Goal: Information Seeking & Learning: Learn about a topic

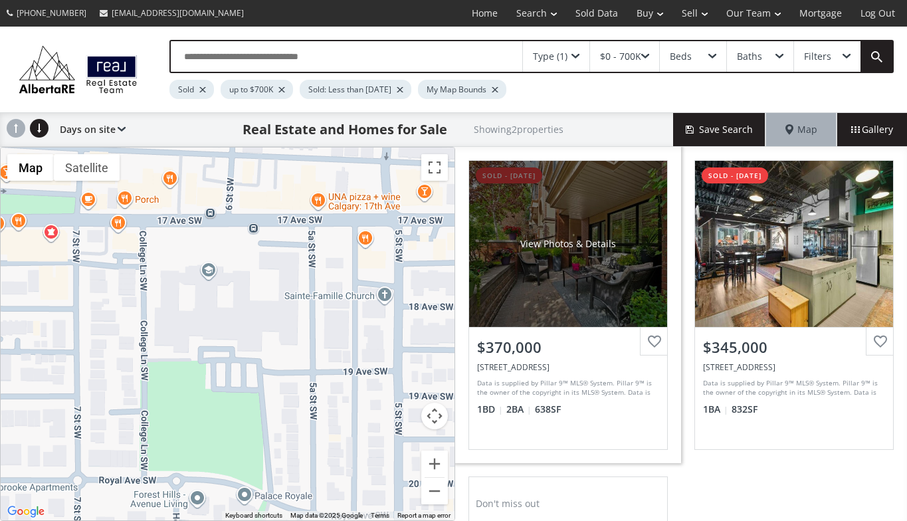
click at [519, 277] on div "View Photos & Details" at bounding box center [568, 244] width 198 height 166
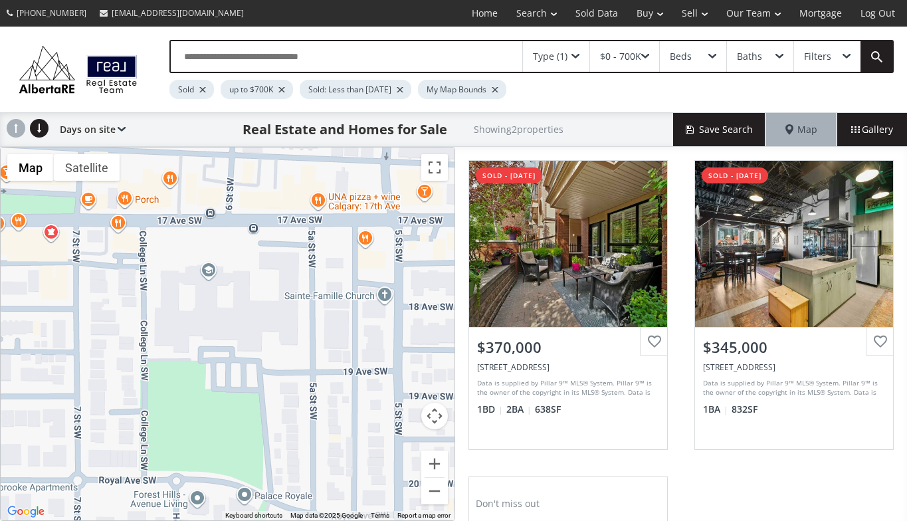
click at [575, 54] on span at bounding box center [575, 56] width 8 height 5
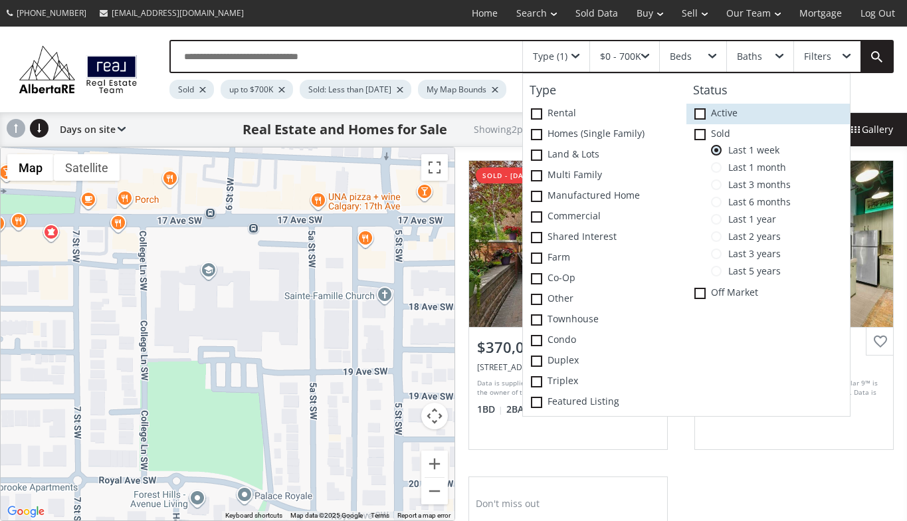
click at [701, 109] on span at bounding box center [699, 113] width 11 height 11
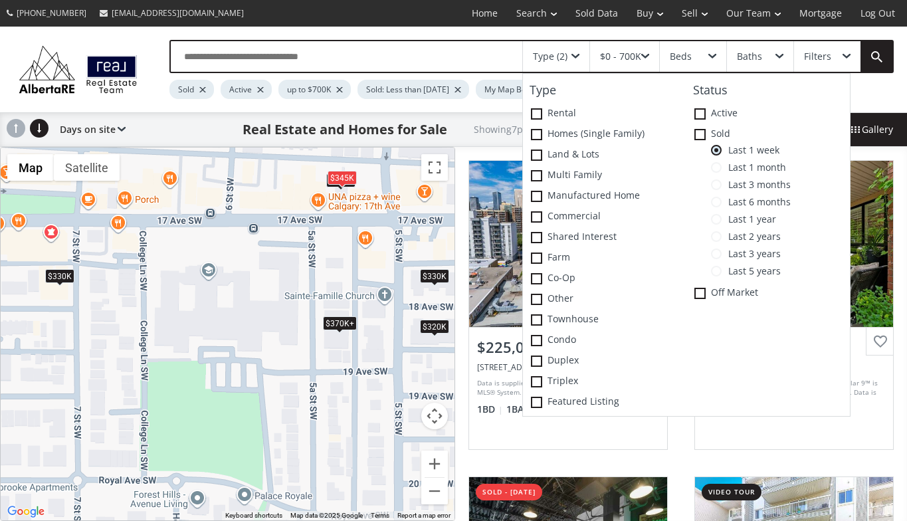
click at [295, 412] on div "$225K $370K+ $345K $320K $330K $330K $370K+" at bounding box center [228, 333] width 454 height 373
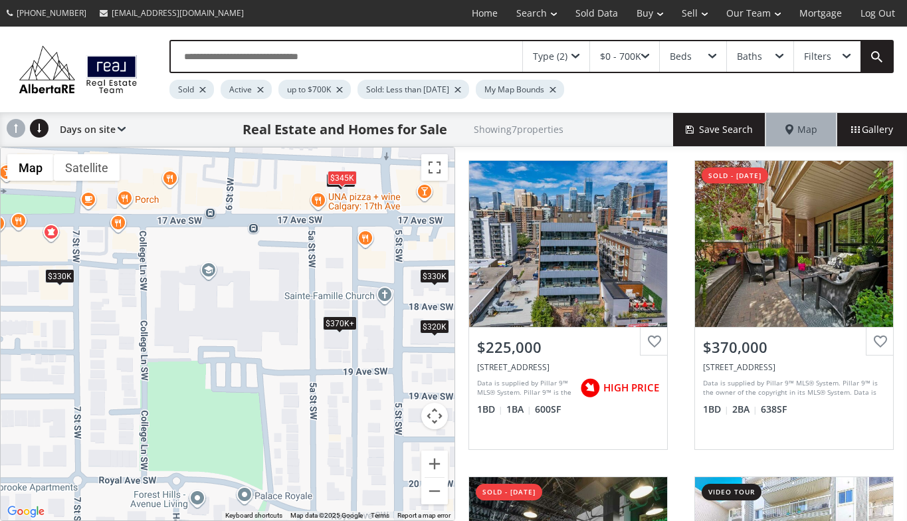
click at [346, 322] on div "$370K+" at bounding box center [339, 323] width 34 height 14
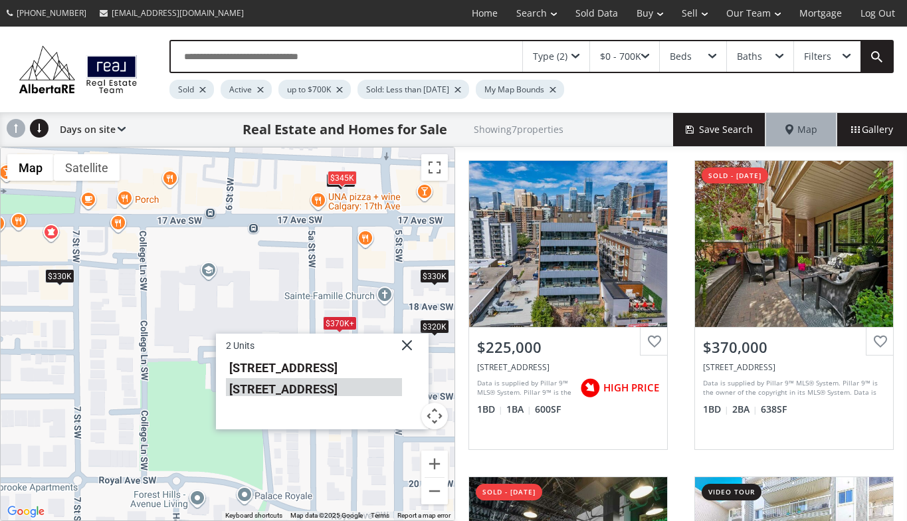
click at [328, 388] on li "1730 5A Street SW #103" at bounding box center [314, 387] width 176 height 17
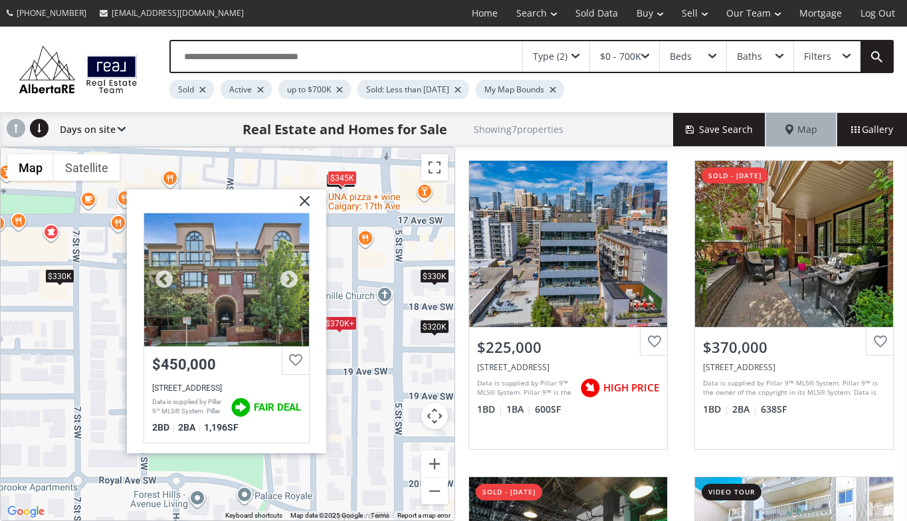
click at [265, 318] on div at bounding box center [226, 279] width 165 height 133
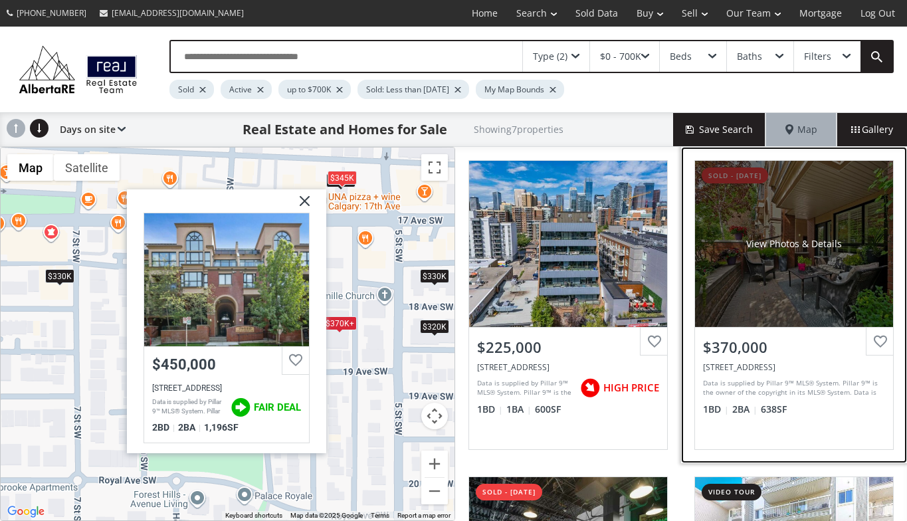
click at [763, 275] on div "View Photos & Details" at bounding box center [794, 244] width 198 height 166
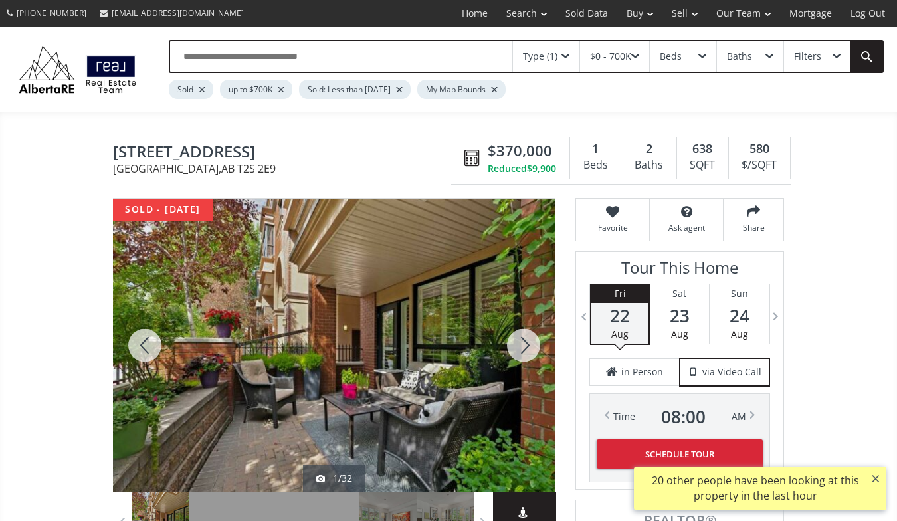
click at [532, 341] on div at bounding box center [524, 345] width 64 height 293
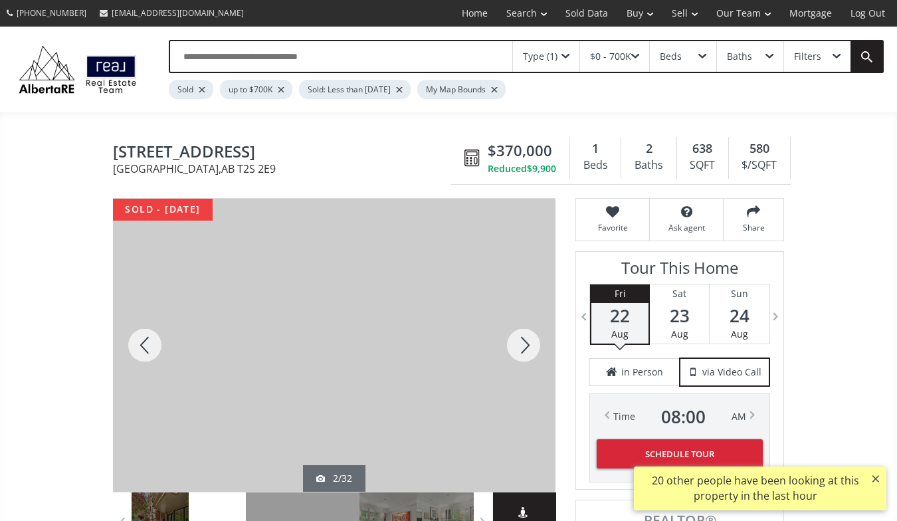
click at [532, 341] on div at bounding box center [524, 345] width 64 height 293
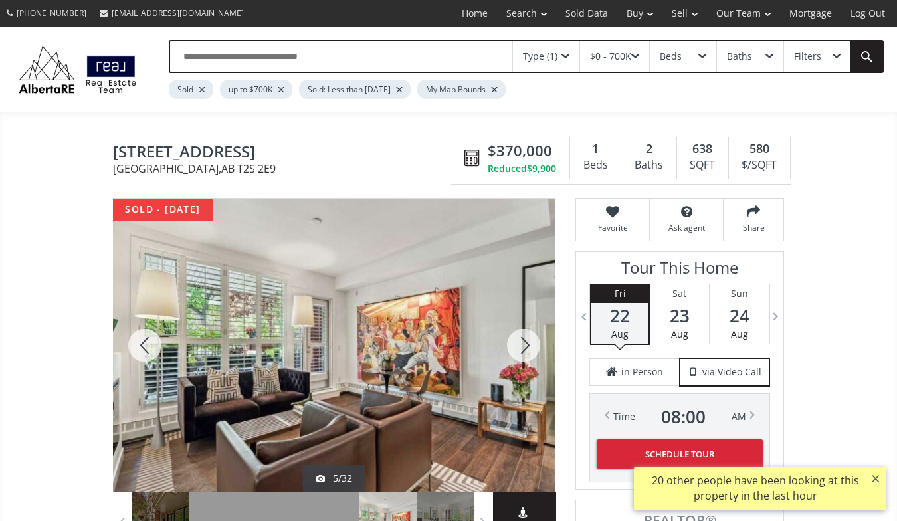
click at [149, 345] on div at bounding box center [145, 345] width 64 height 293
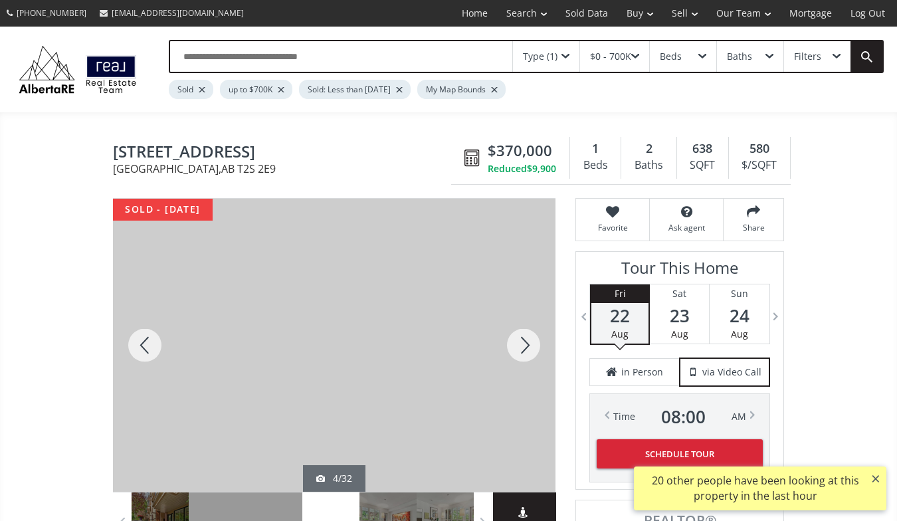
click at [149, 345] on div at bounding box center [145, 345] width 64 height 293
click at [527, 336] on div at bounding box center [524, 345] width 64 height 293
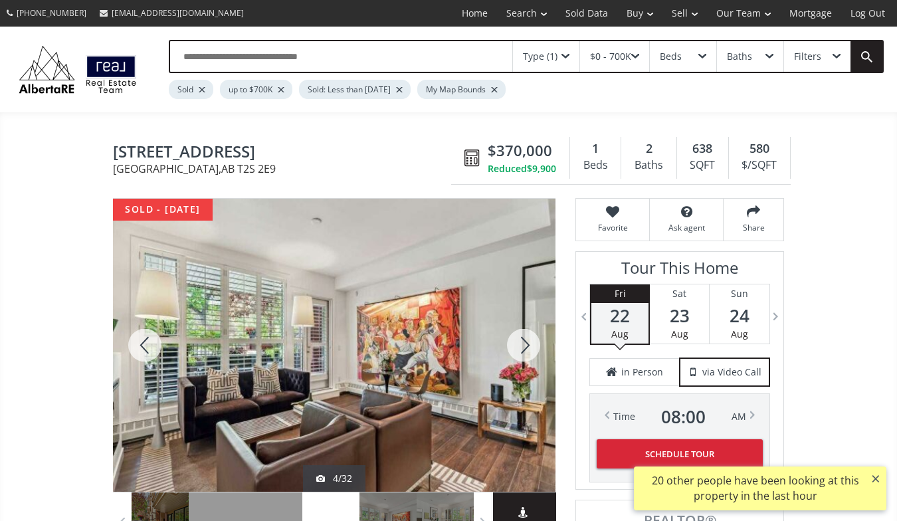
click at [527, 336] on div at bounding box center [524, 345] width 64 height 293
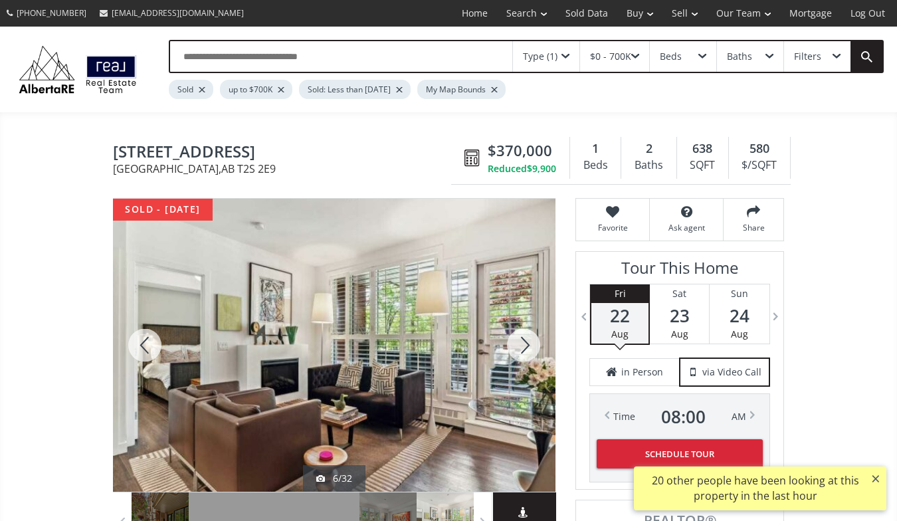
click at [527, 336] on div at bounding box center [524, 345] width 64 height 293
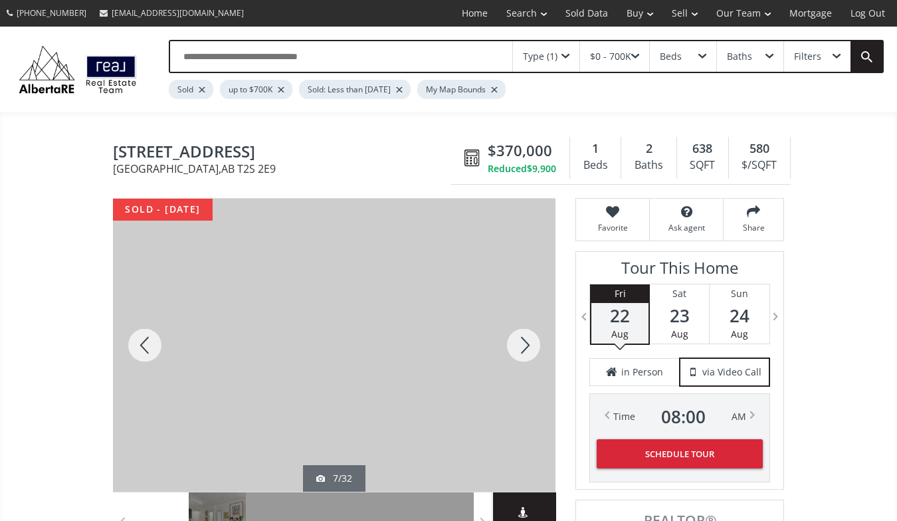
click at [527, 336] on div at bounding box center [524, 345] width 64 height 293
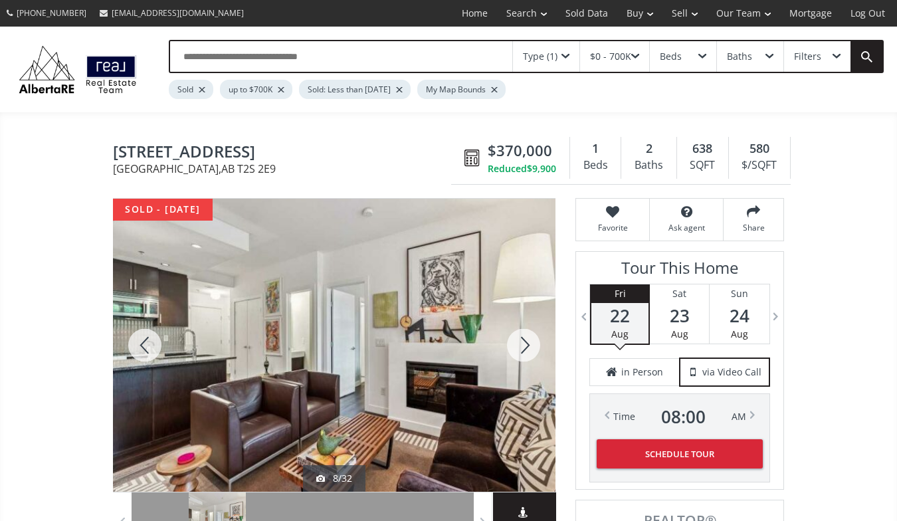
click at [527, 336] on div at bounding box center [524, 345] width 64 height 293
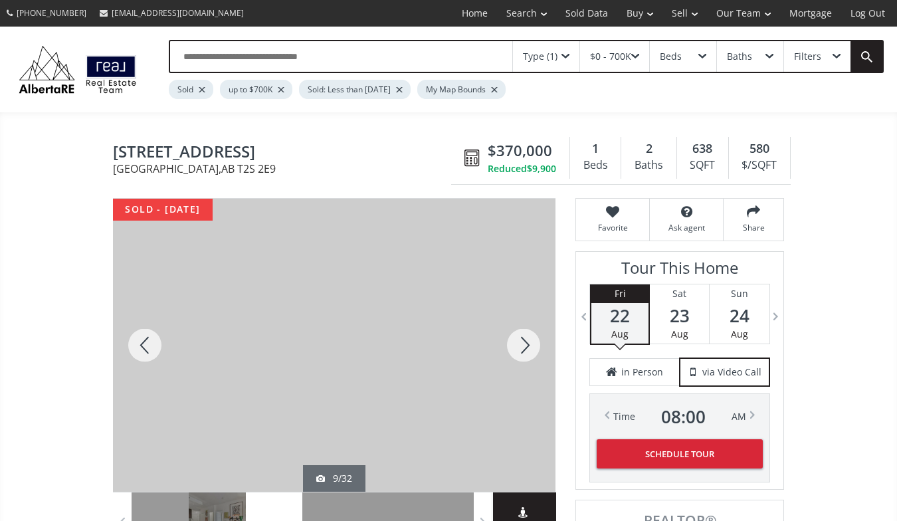
click at [527, 336] on div at bounding box center [524, 345] width 64 height 293
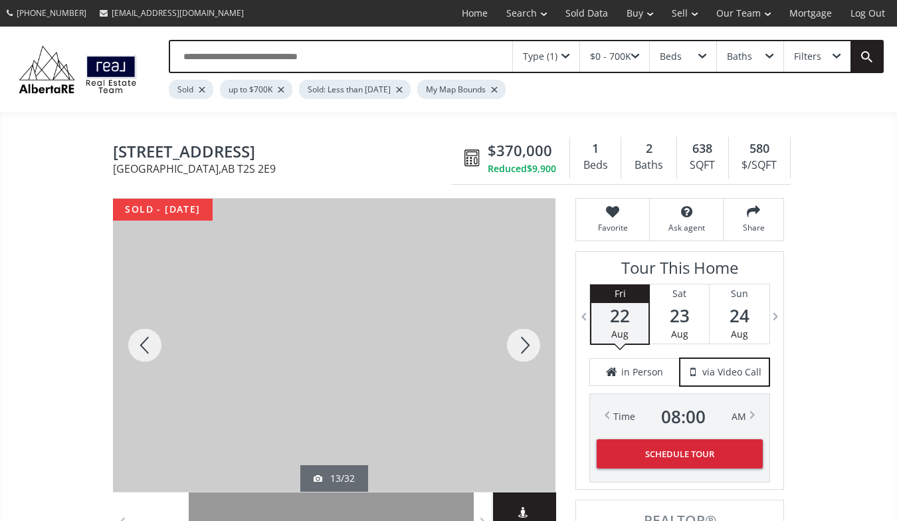
click at [527, 336] on div at bounding box center [524, 345] width 64 height 293
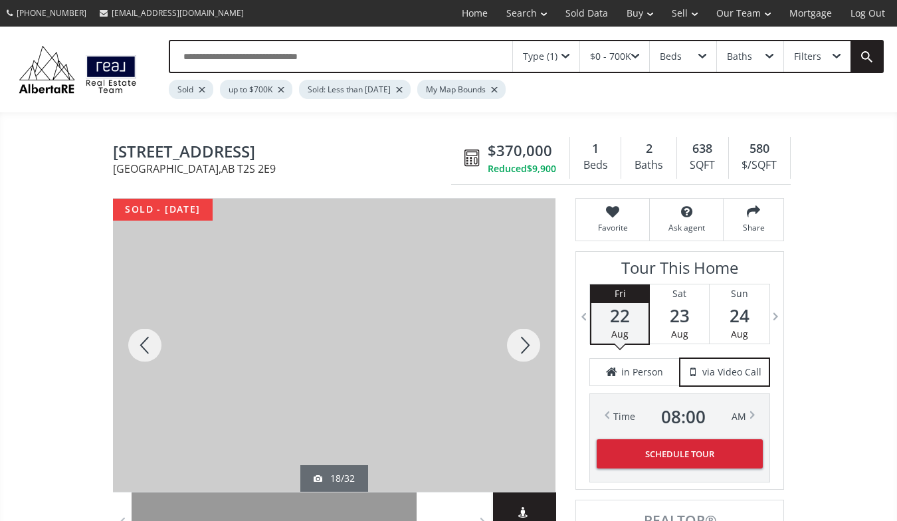
click at [527, 336] on div at bounding box center [524, 345] width 64 height 293
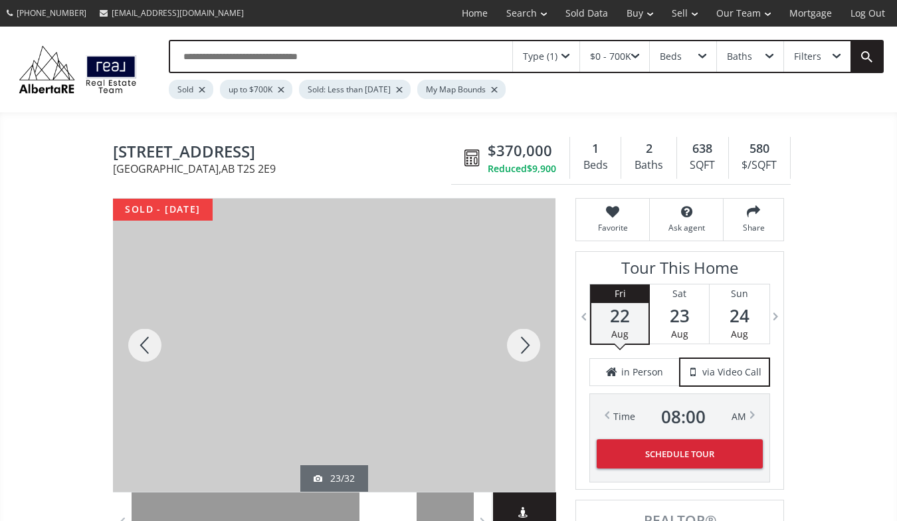
click at [527, 336] on div at bounding box center [524, 345] width 64 height 293
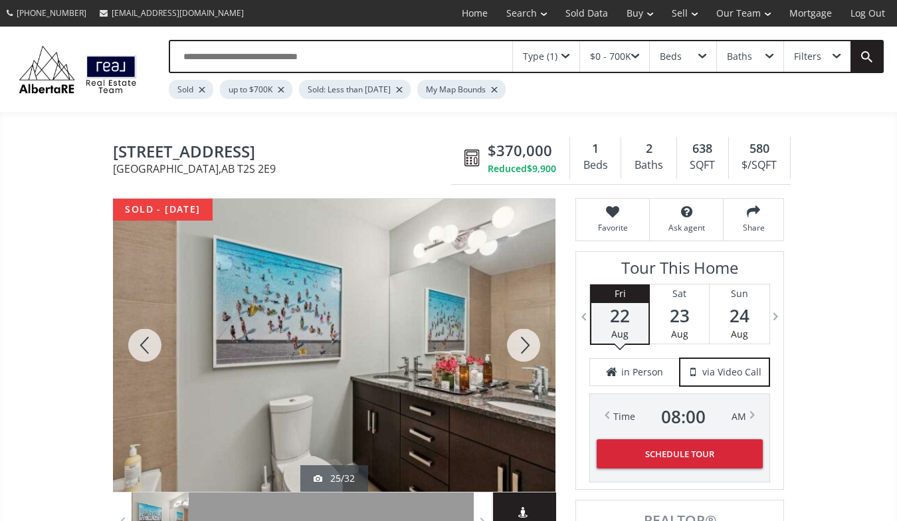
click at [527, 336] on div at bounding box center [524, 345] width 64 height 293
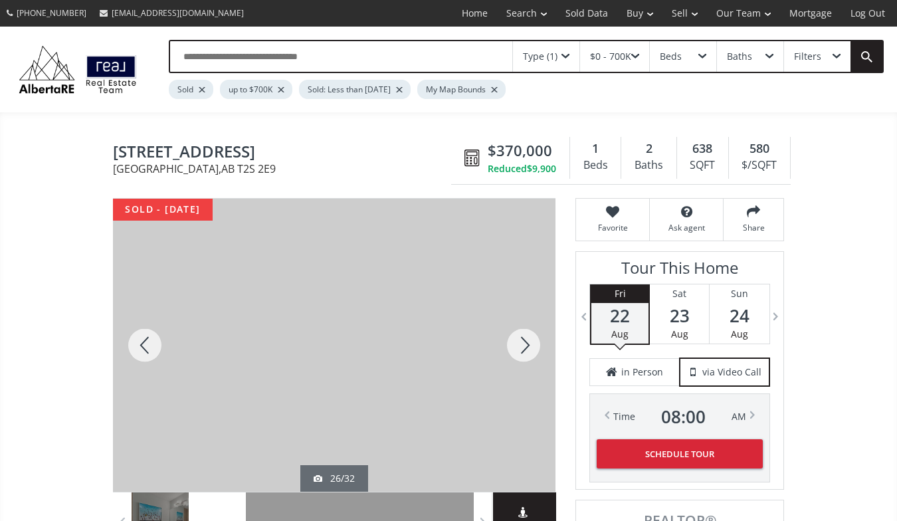
click at [527, 336] on div at bounding box center [524, 345] width 64 height 293
click at [153, 341] on div at bounding box center [145, 345] width 64 height 293
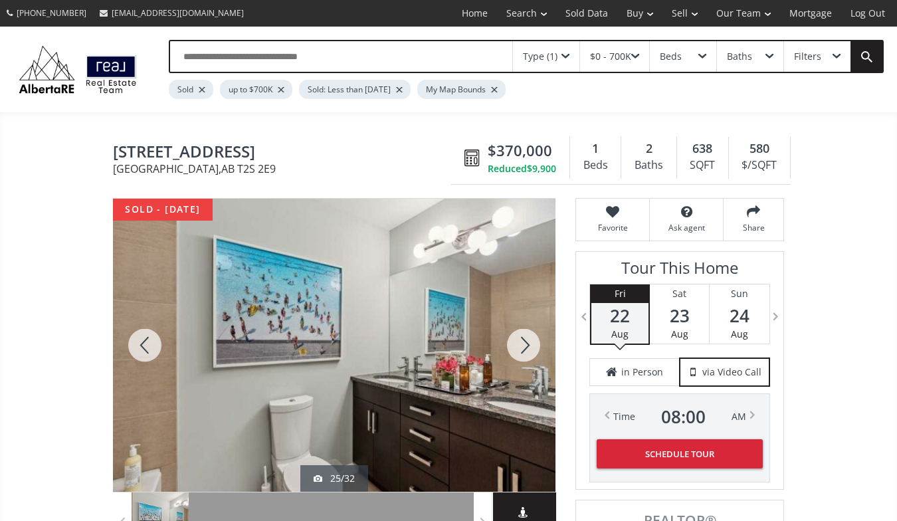
click at [534, 330] on div at bounding box center [524, 345] width 64 height 293
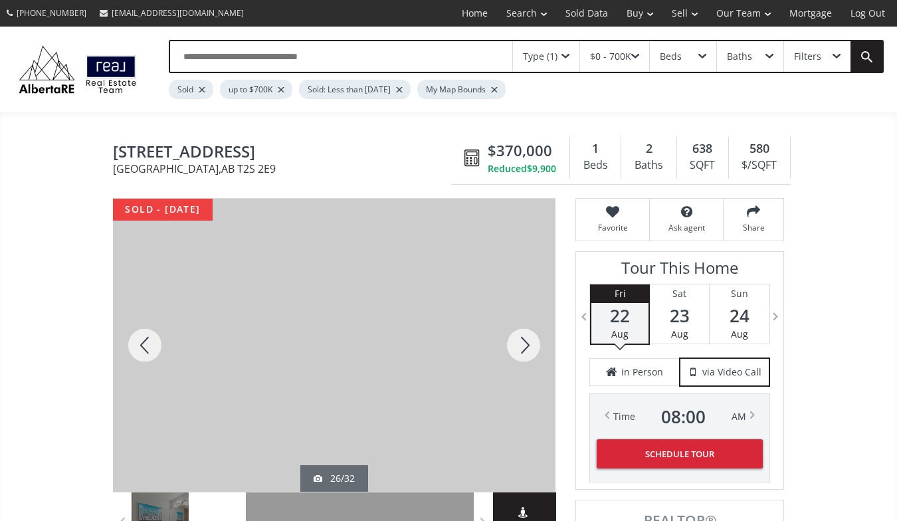
click at [534, 330] on div at bounding box center [524, 345] width 64 height 293
click at [529, 343] on div at bounding box center [524, 345] width 64 height 293
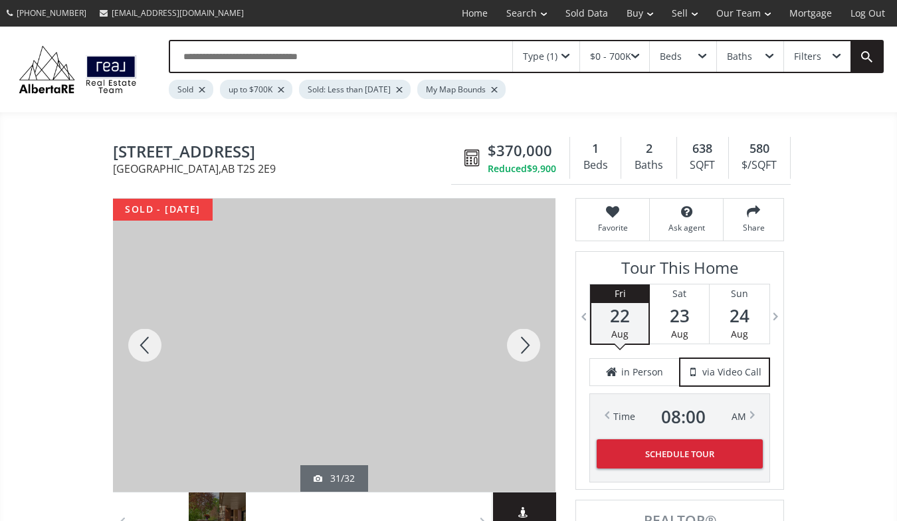
click at [529, 343] on div at bounding box center [524, 345] width 64 height 293
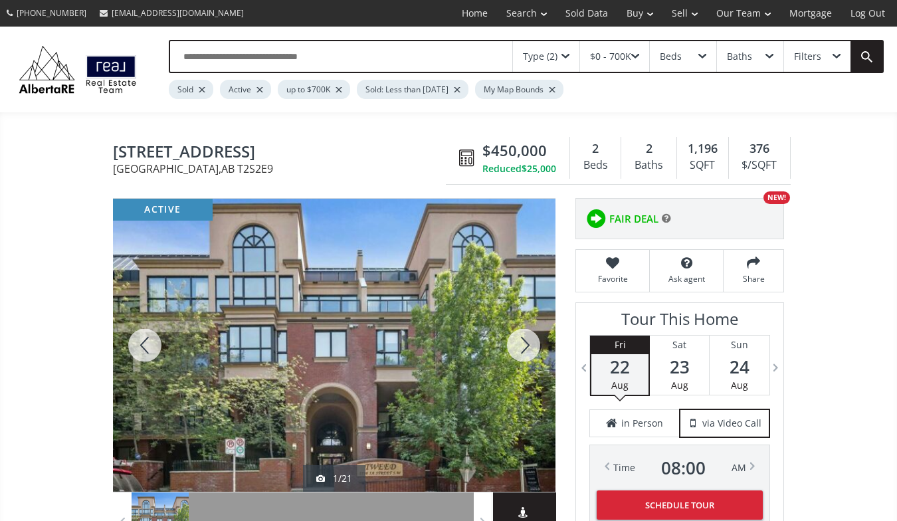
click at [527, 336] on div at bounding box center [524, 345] width 64 height 293
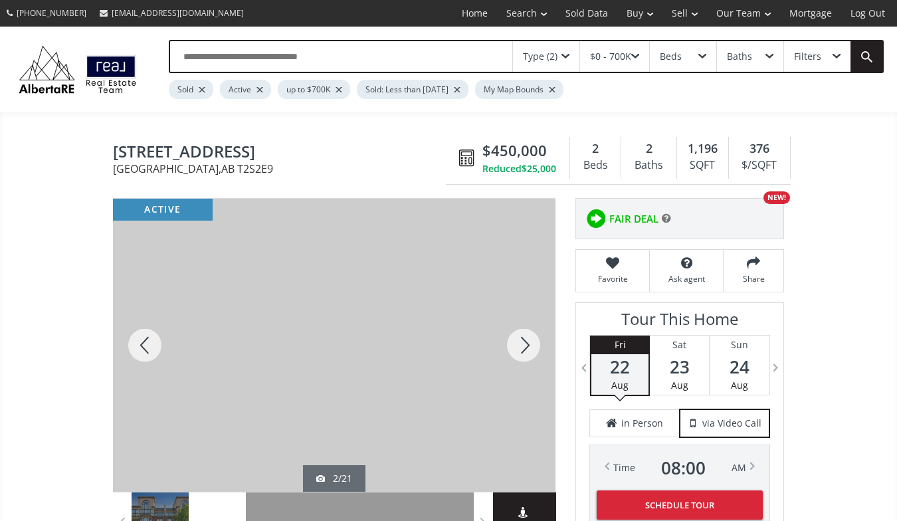
click at [527, 336] on div at bounding box center [524, 345] width 64 height 293
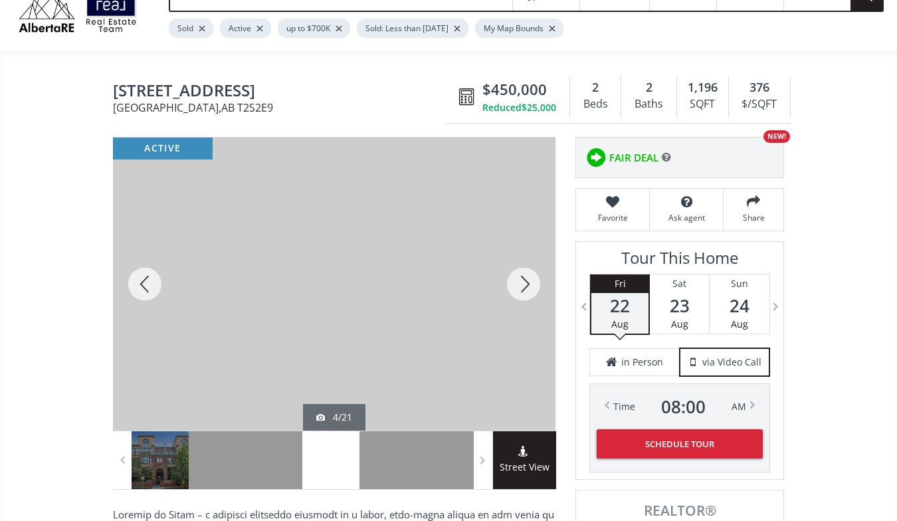
scroll to position [60, 0]
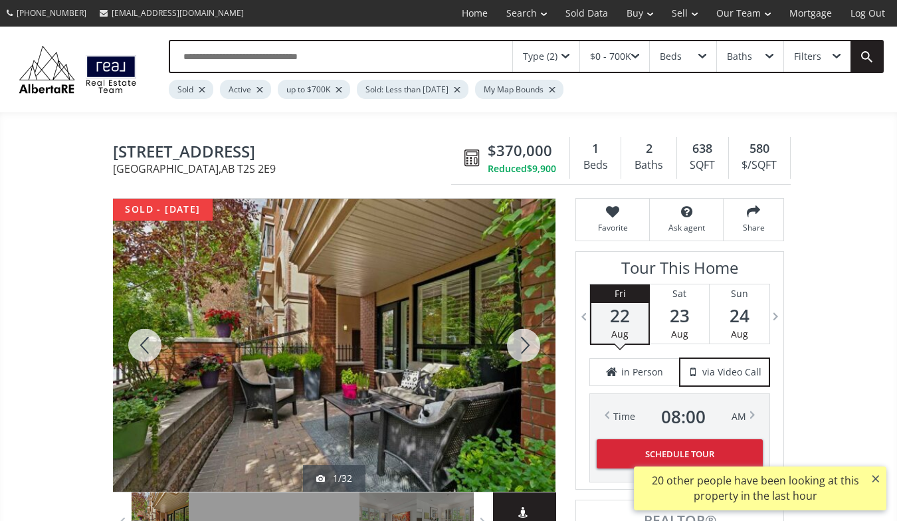
click at [569, 51] on div "Type (2)" at bounding box center [546, 56] width 66 height 31
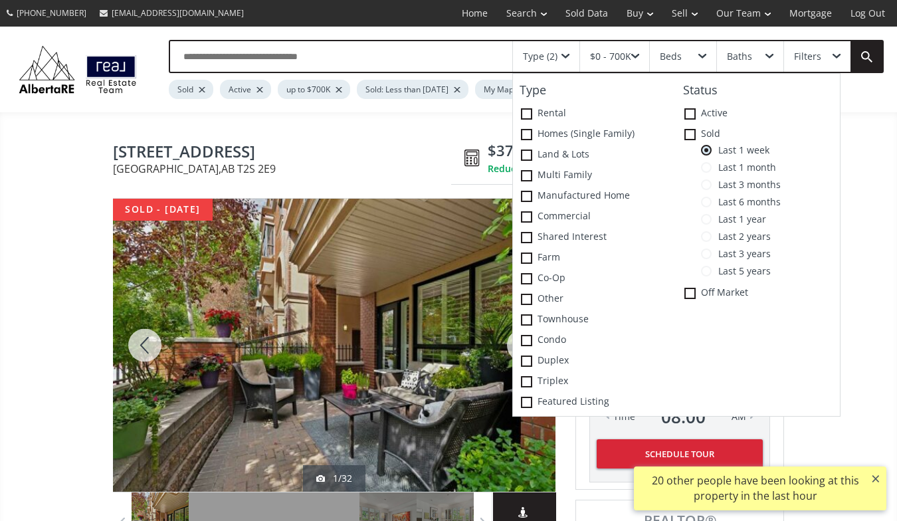
click at [710, 167] on span at bounding box center [706, 167] width 11 height 11
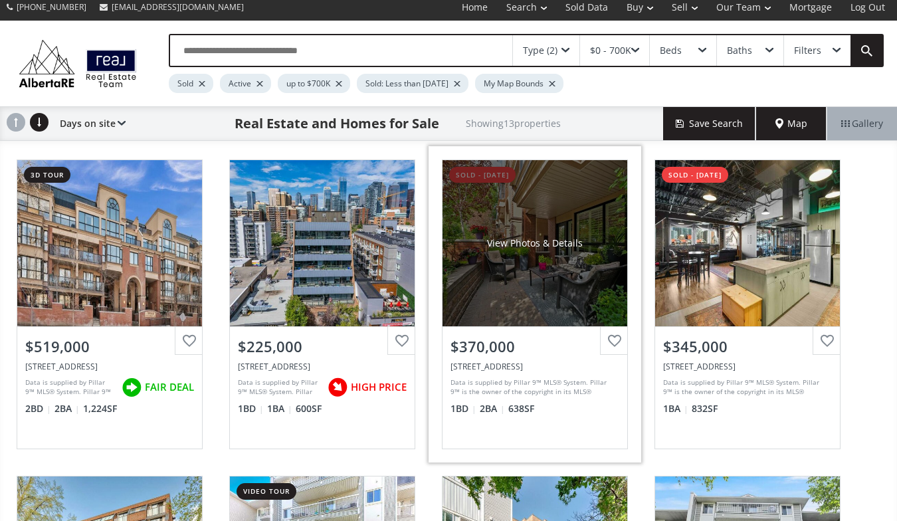
scroll to position [13, 0]
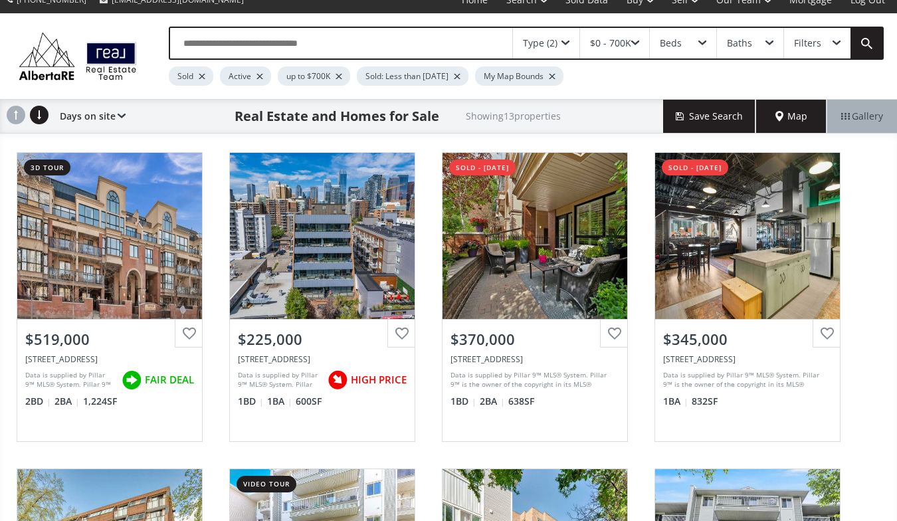
click at [567, 37] on div "Type (2)" at bounding box center [546, 43] width 66 height 31
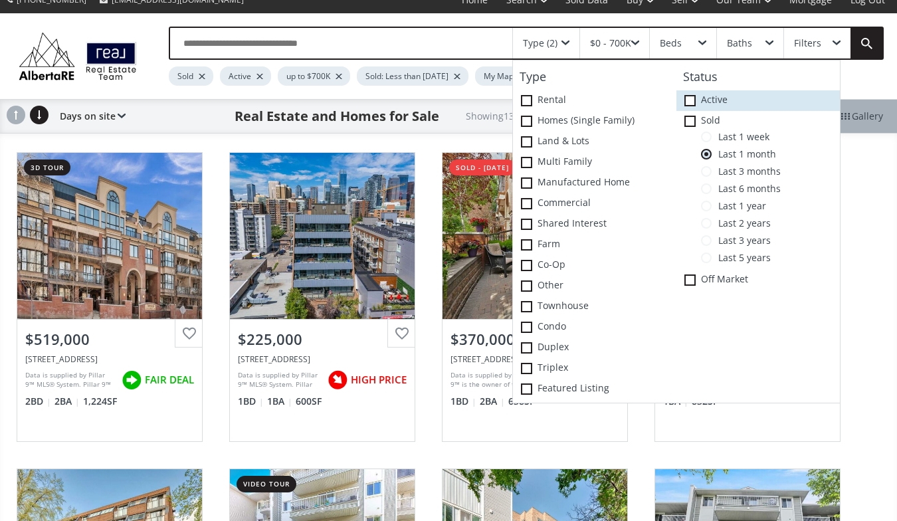
click at [0, 0] on icon at bounding box center [0, 0] width 0 height 0
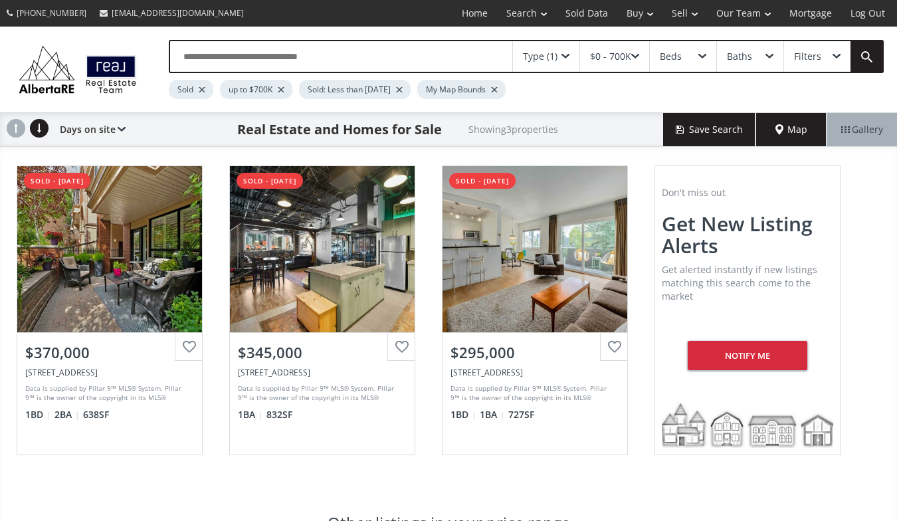
click at [569, 52] on div "Type (1)" at bounding box center [546, 56] width 66 height 31
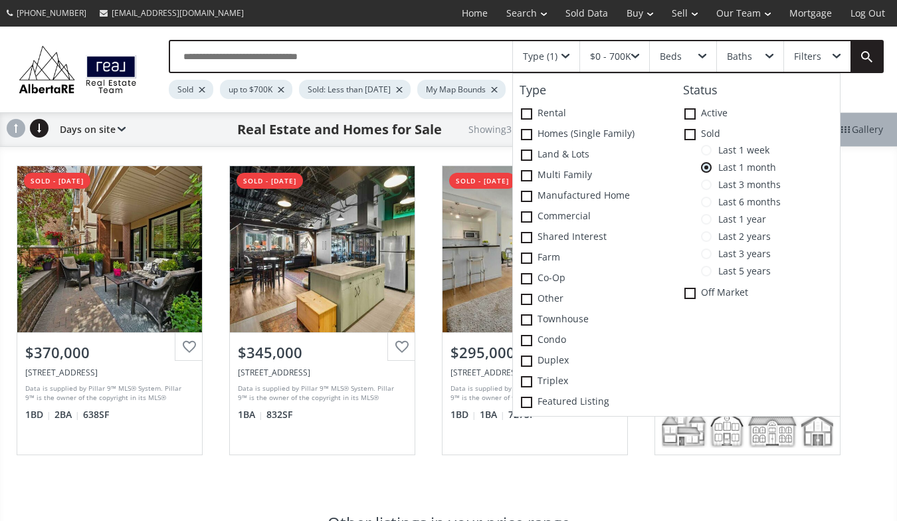
click at [711, 182] on span at bounding box center [706, 184] width 11 height 11
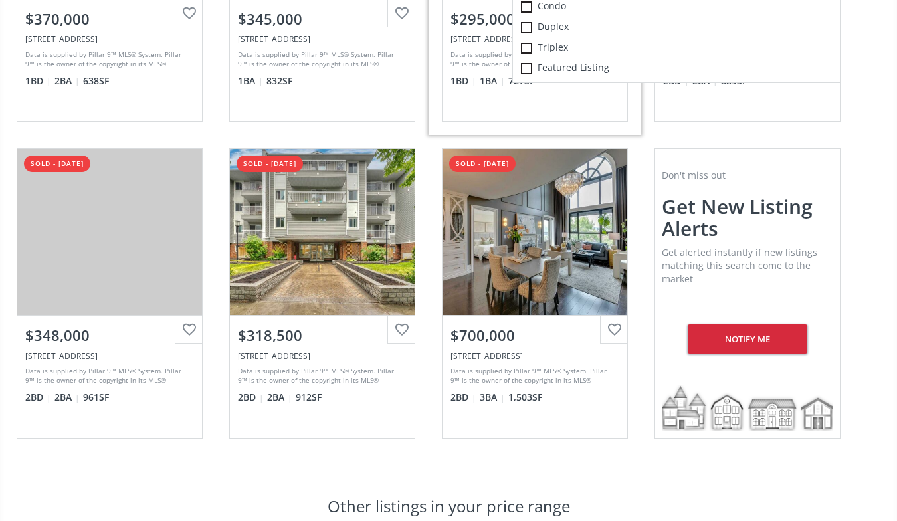
scroll to position [349, 0]
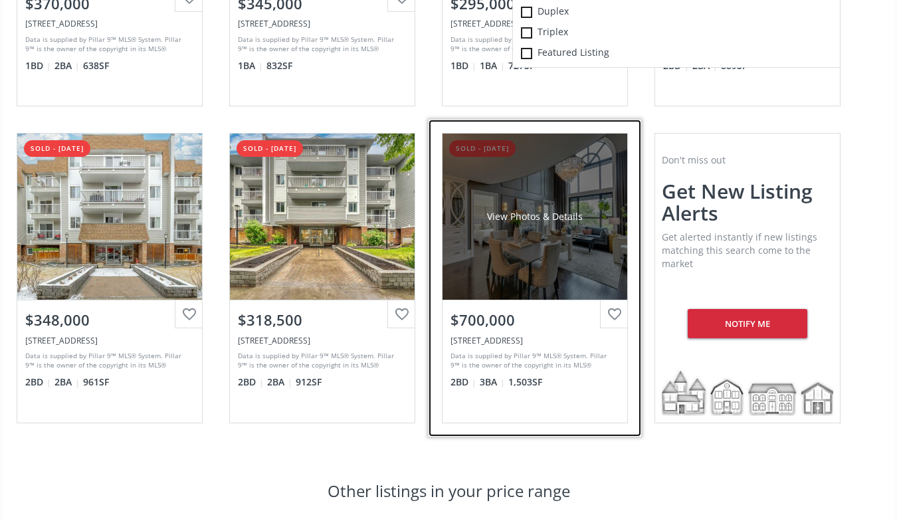
click at [492, 265] on div "View Photos & Details" at bounding box center [534, 217] width 185 height 166
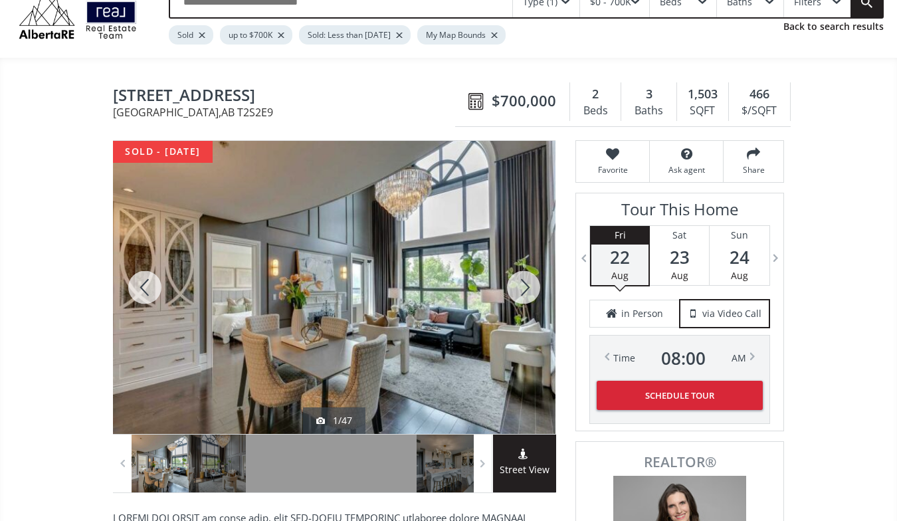
scroll to position [60, 0]
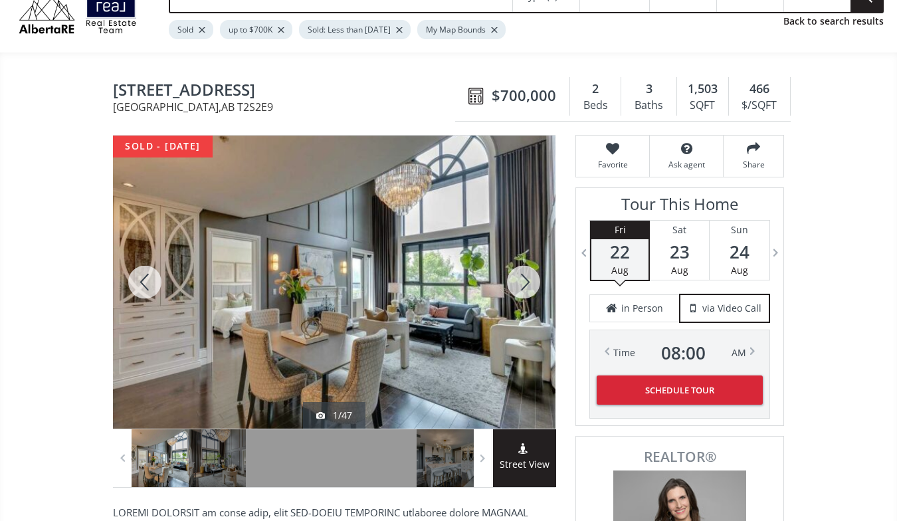
click at [528, 274] on div at bounding box center [524, 282] width 64 height 293
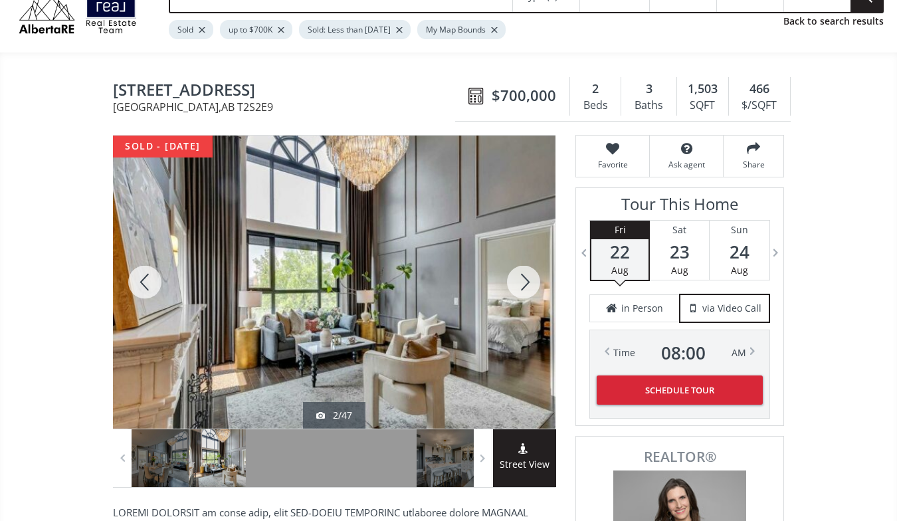
click at [528, 274] on div at bounding box center [524, 282] width 64 height 293
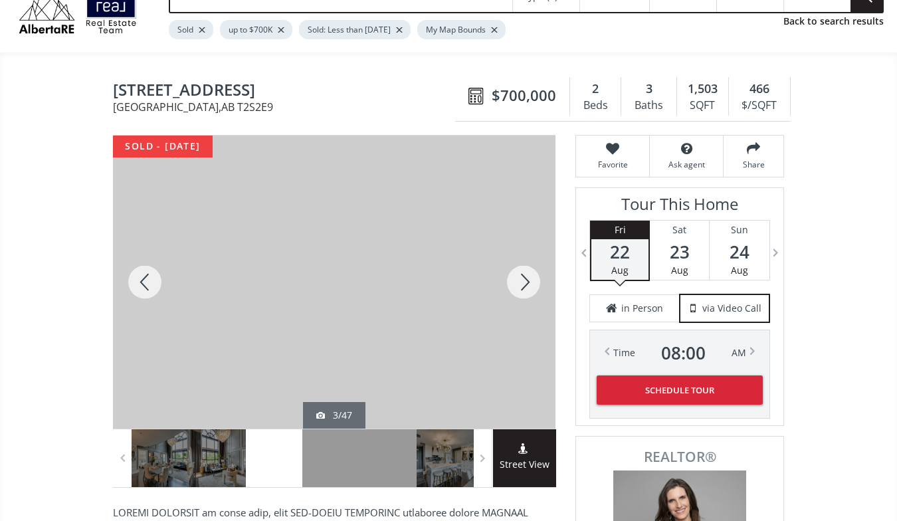
click at [528, 274] on div at bounding box center [524, 282] width 64 height 293
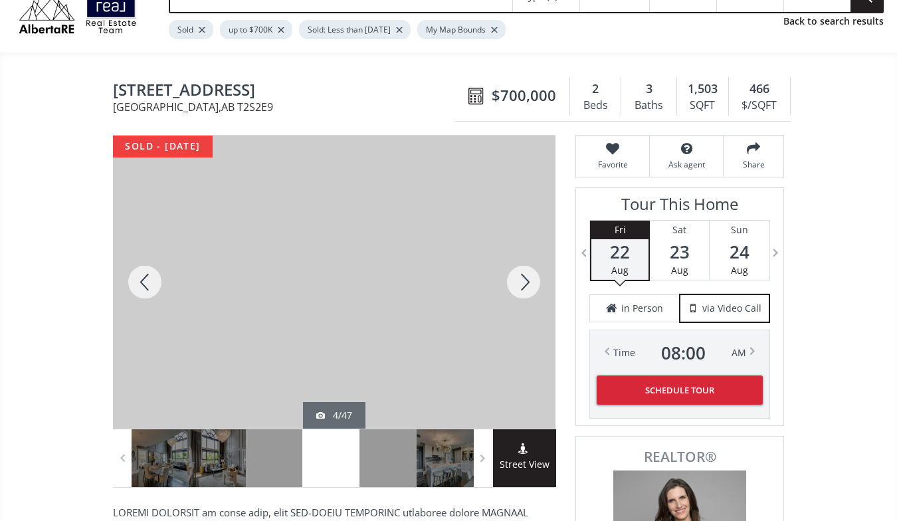
click at [528, 274] on div at bounding box center [524, 282] width 64 height 293
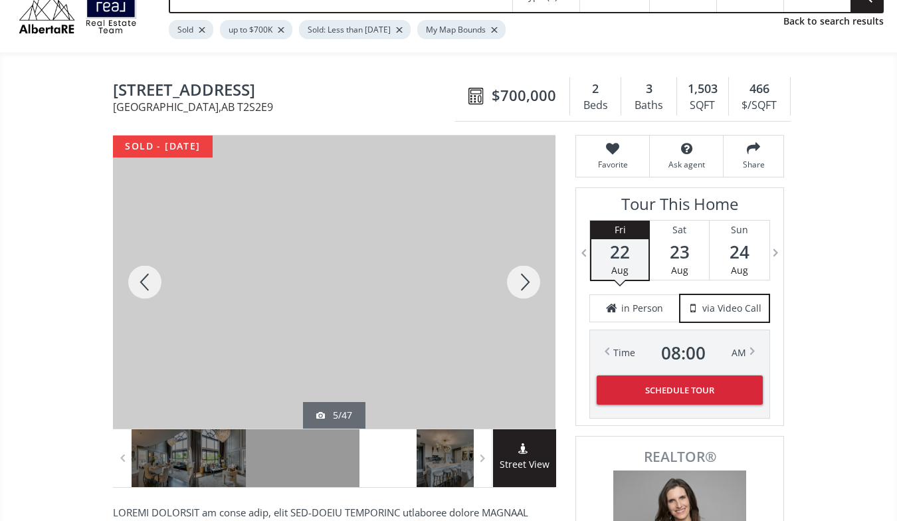
click at [528, 274] on div at bounding box center [524, 282] width 64 height 293
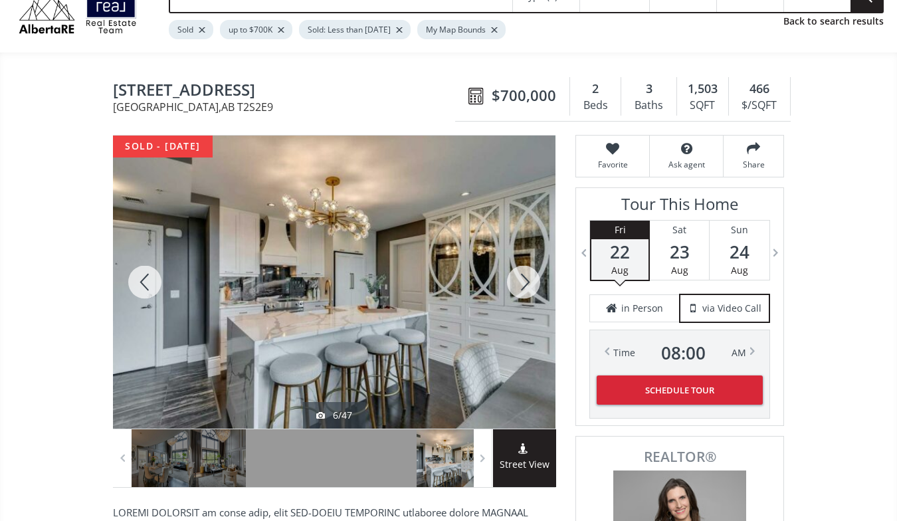
click at [528, 274] on div at bounding box center [524, 282] width 64 height 293
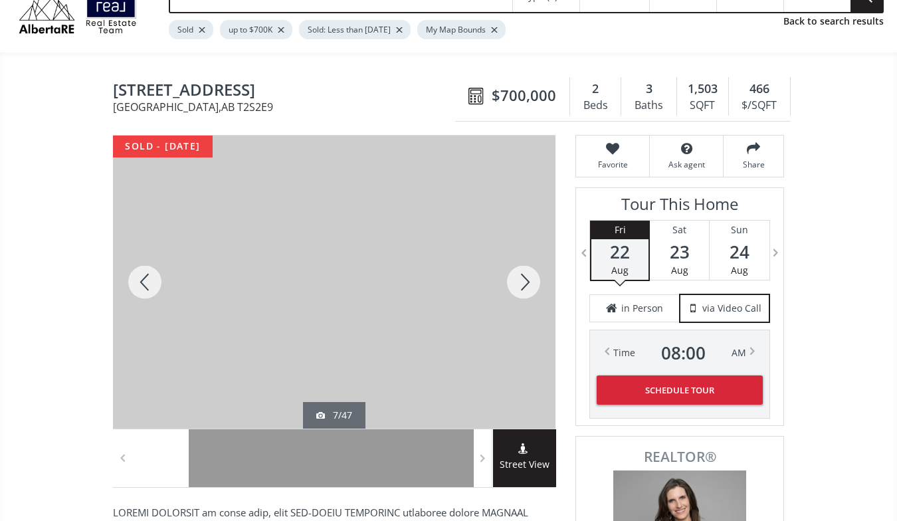
click at [528, 274] on div at bounding box center [524, 282] width 64 height 293
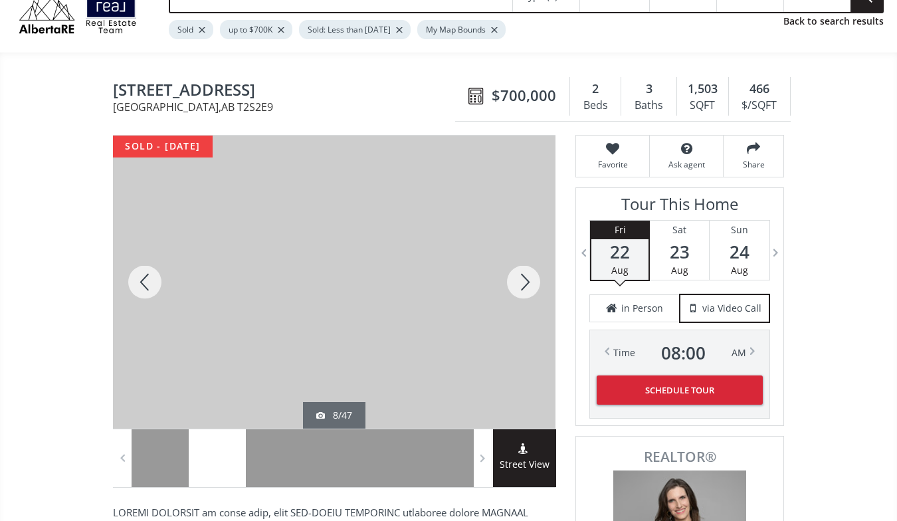
click at [528, 274] on div at bounding box center [524, 282] width 64 height 293
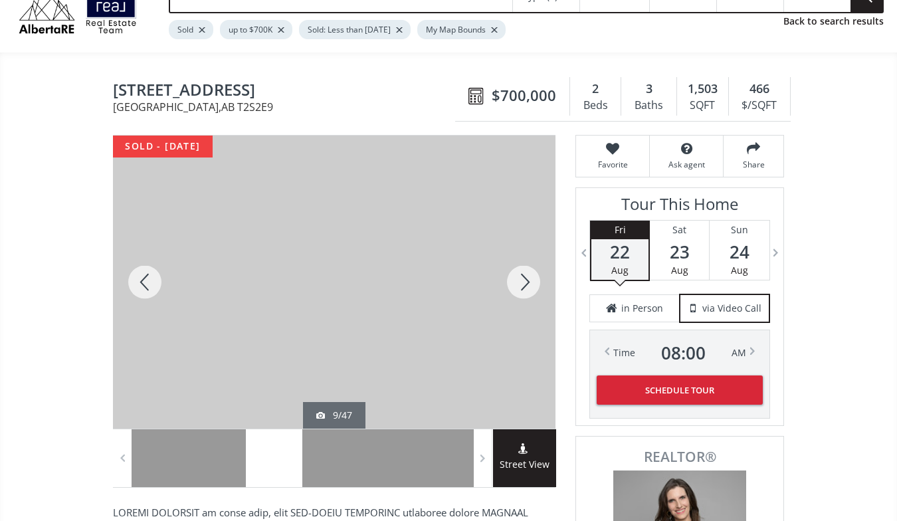
click at [528, 274] on div at bounding box center [524, 282] width 64 height 293
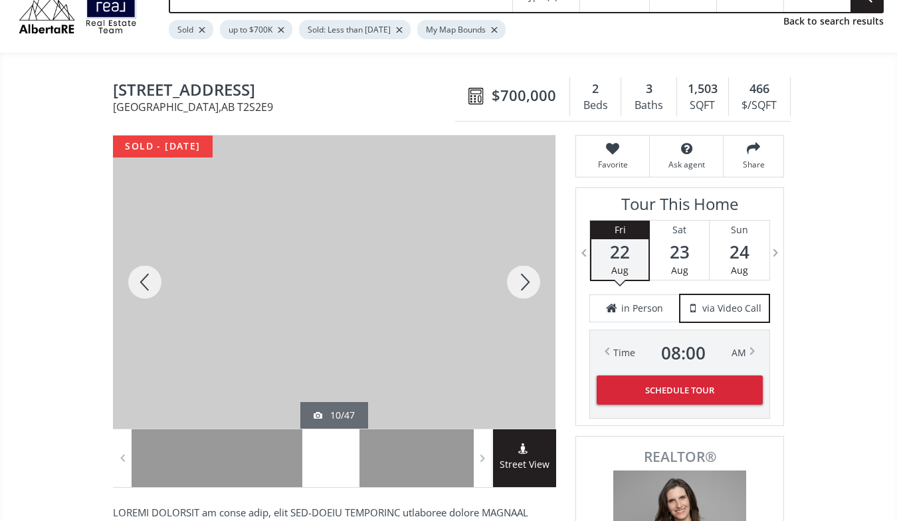
click at [528, 274] on div at bounding box center [524, 282] width 64 height 293
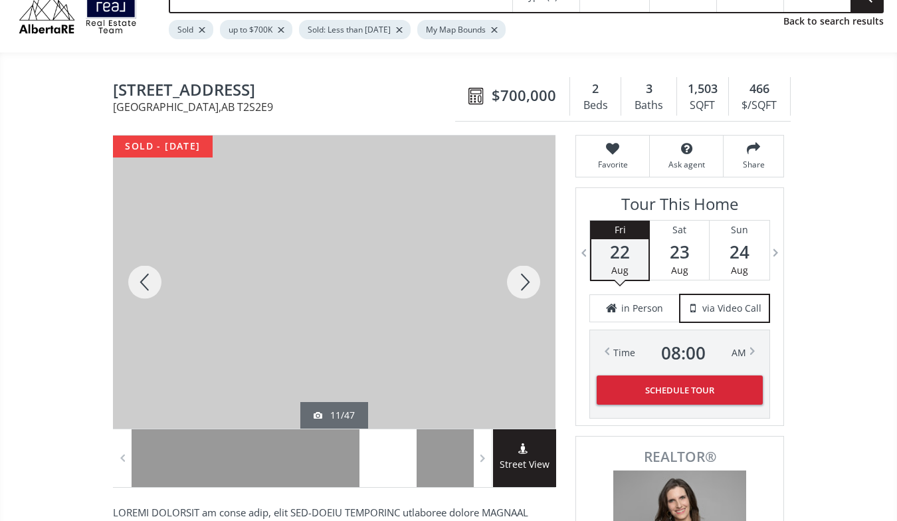
click at [528, 274] on div at bounding box center [524, 282] width 64 height 293
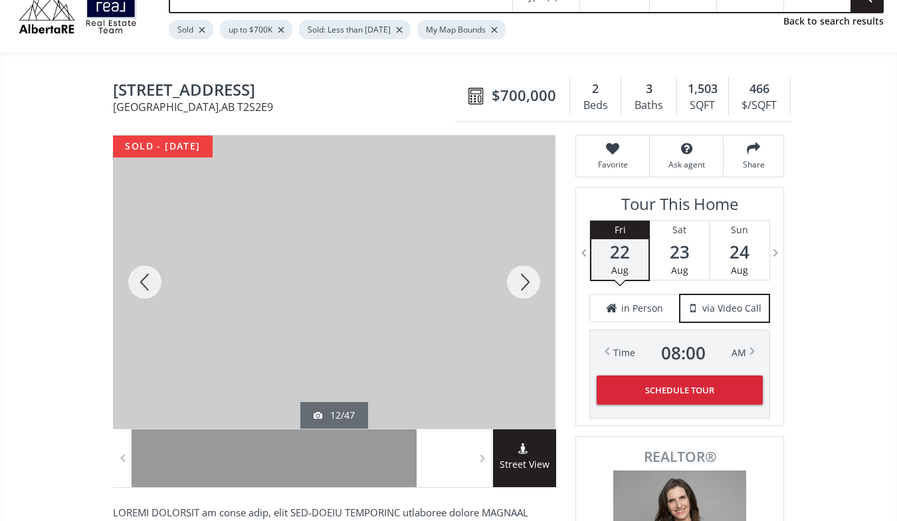
click at [528, 274] on div at bounding box center [524, 282] width 64 height 293
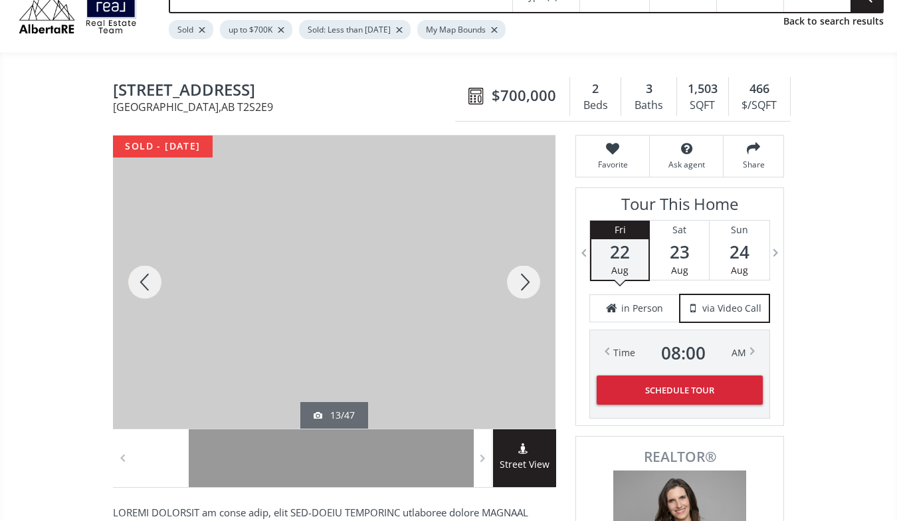
click at [529, 274] on div at bounding box center [524, 282] width 64 height 293
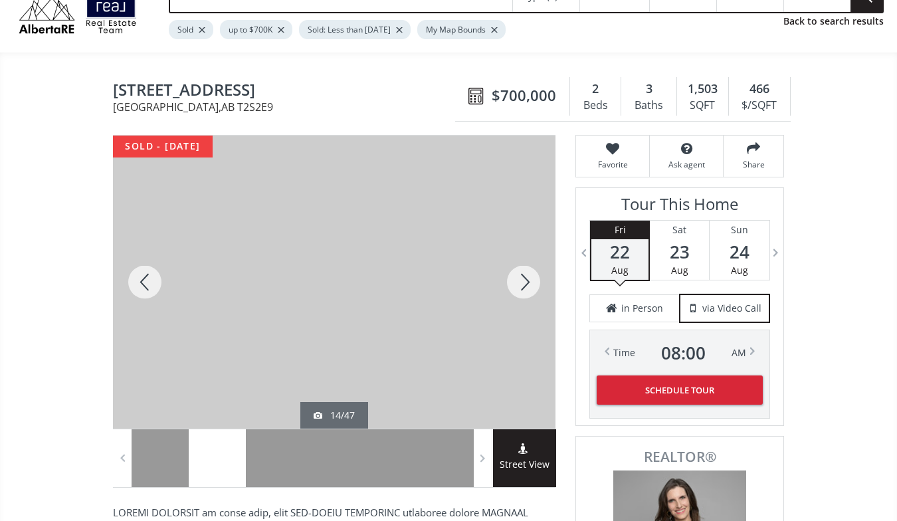
click at [529, 274] on div at bounding box center [524, 282] width 64 height 293
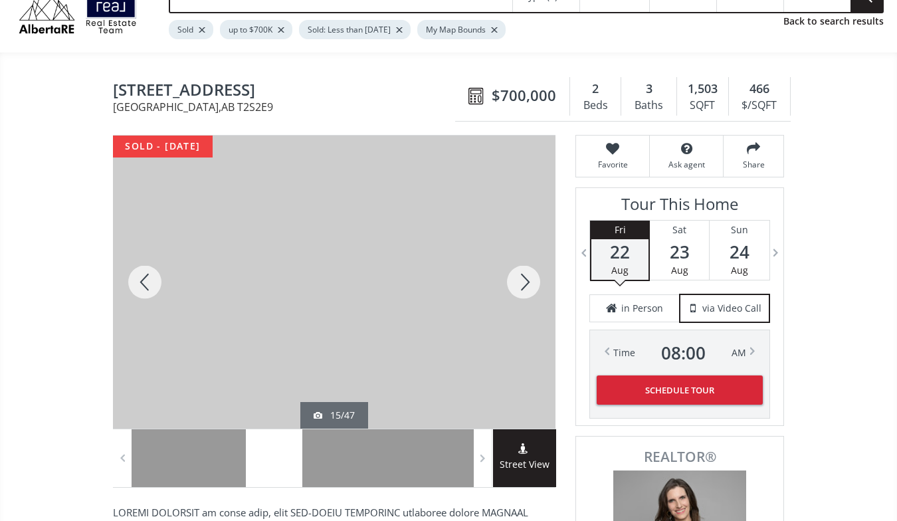
click at [529, 274] on div at bounding box center [524, 282] width 64 height 293
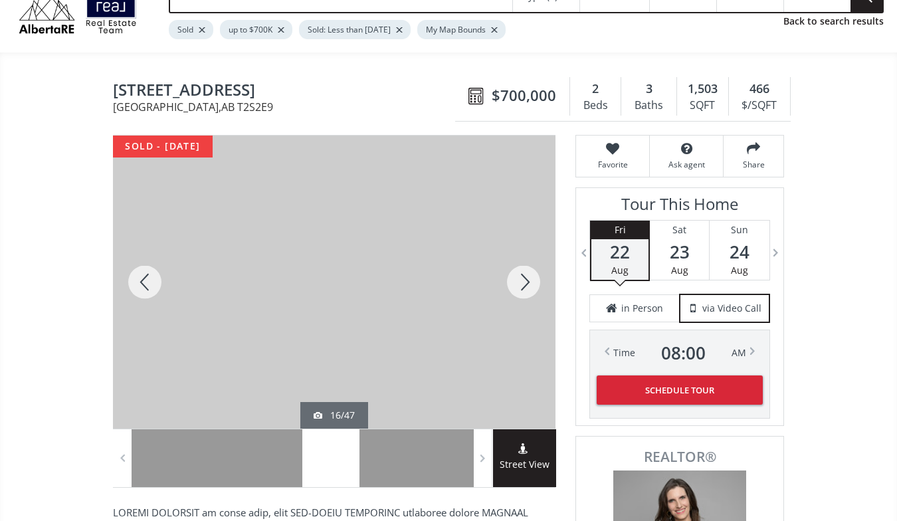
click at [149, 274] on div at bounding box center [145, 282] width 64 height 293
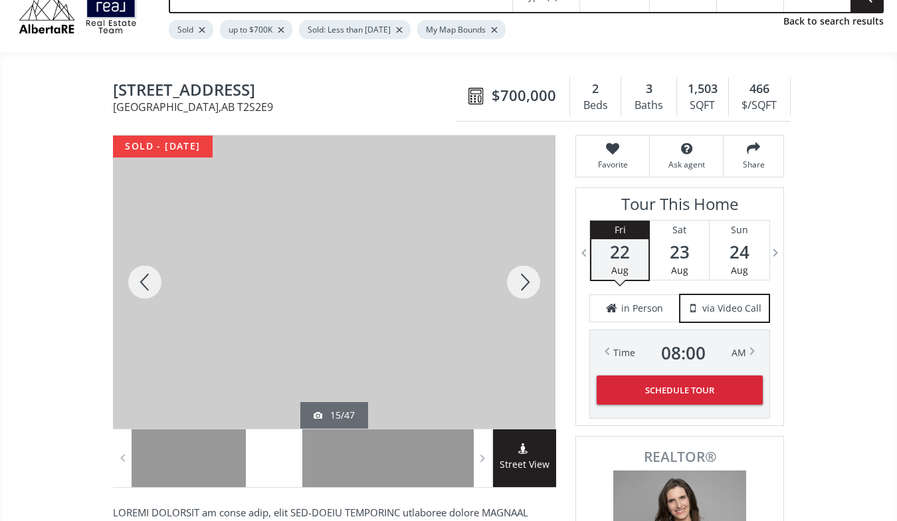
click at [149, 274] on div at bounding box center [145, 282] width 64 height 293
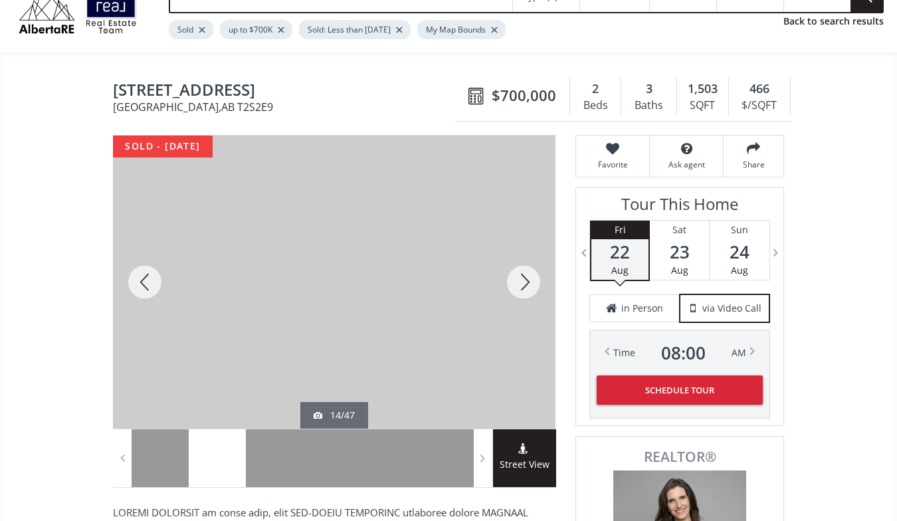
click at [526, 276] on div at bounding box center [524, 282] width 64 height 293
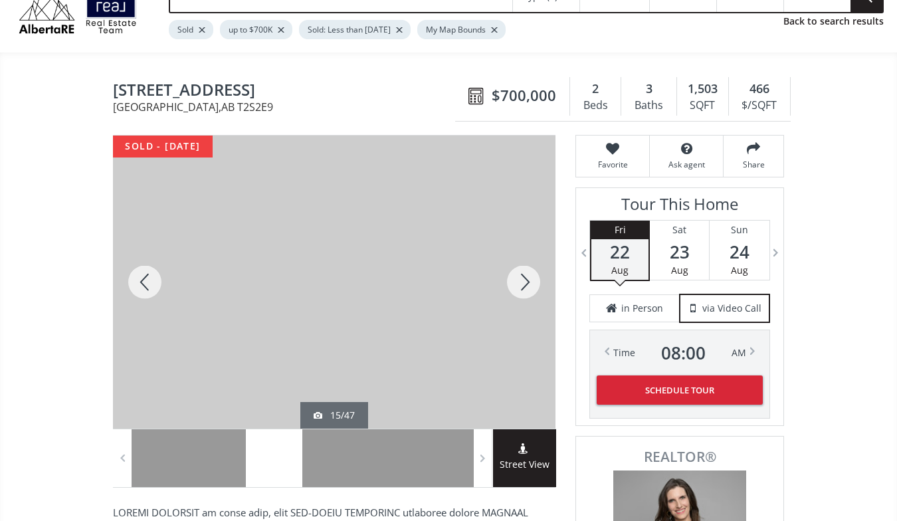
click at [526, 276] on div at bounding box center [524, 282] width 64 height 293
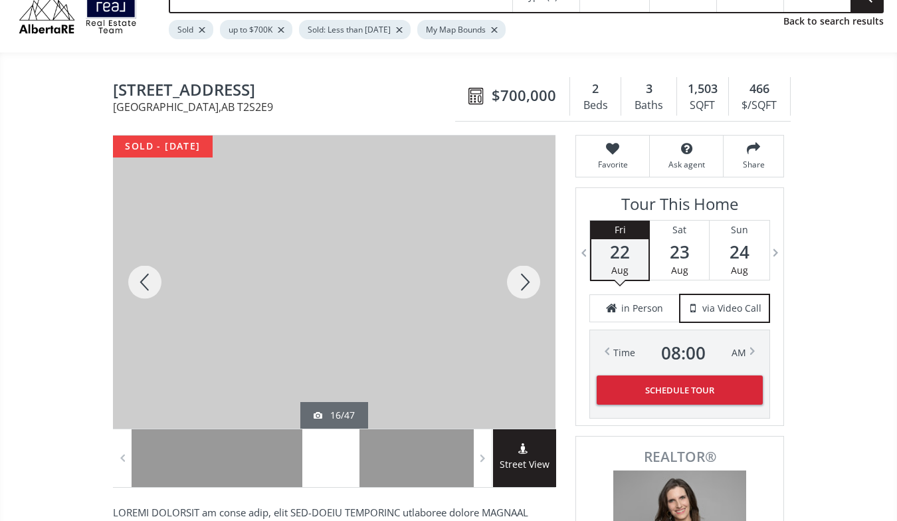
click at [526, 276] on div at bounding box center [524, 282] width 64 height 293
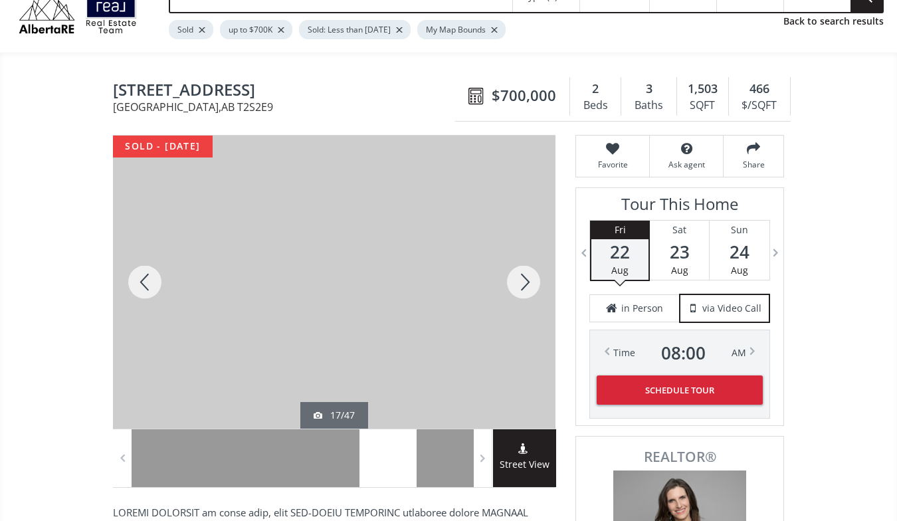
click at [526, 276] on div at bounding box center [524, 282] width 64 height 293
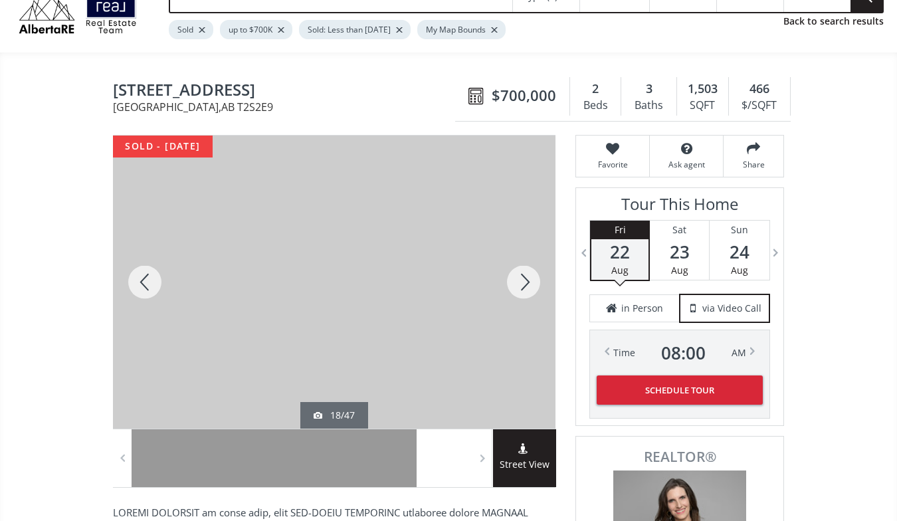
click at [526, 276] on div at bounding box center [524, 282] width 64 height 293
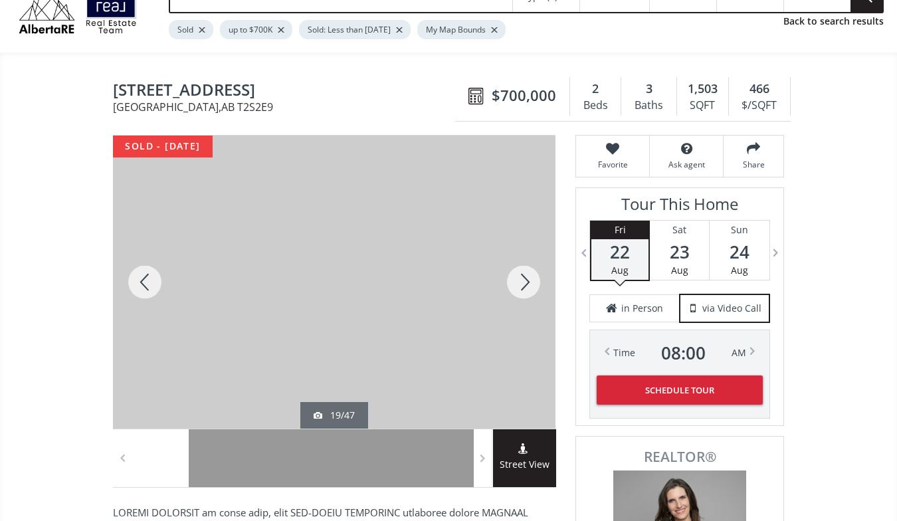
click at [526, 276] on div at bounding box center [524, 282] width 64 height 293
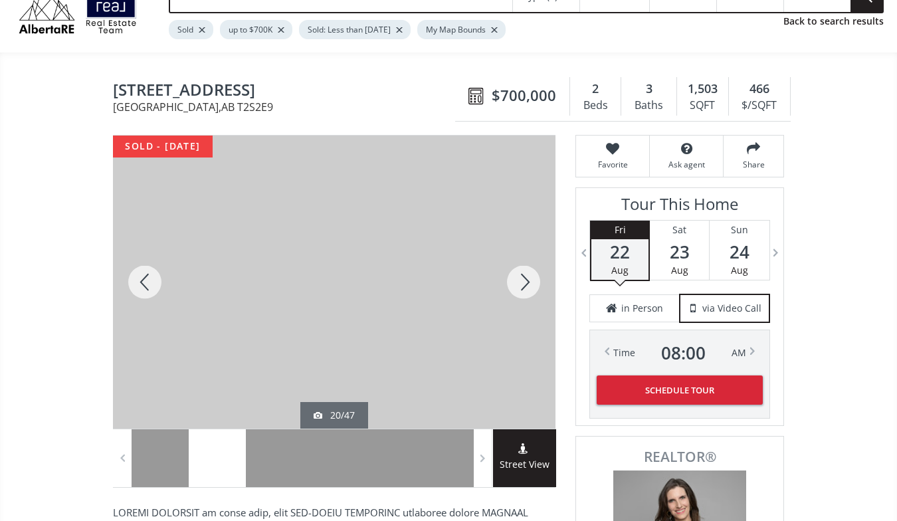
click at [526, 276] on div at bounding box center [524, 282] width 64 height 293
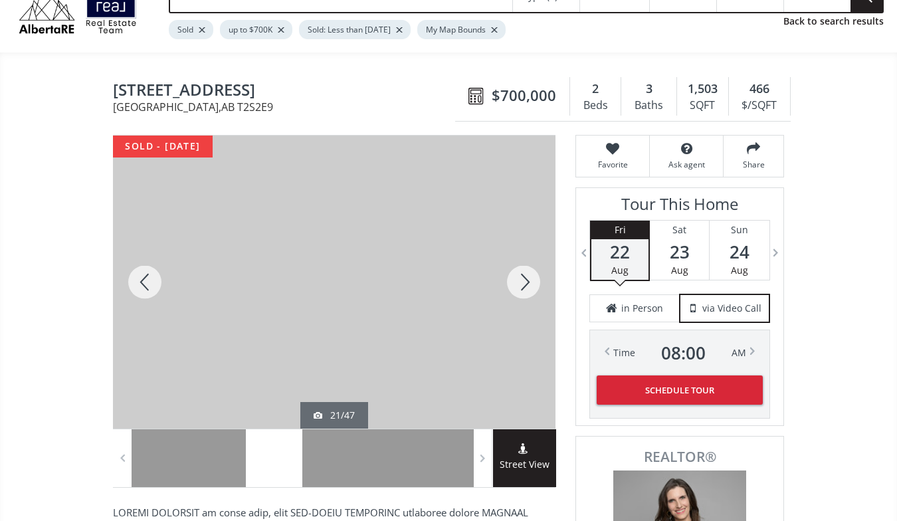
click at [526, 276] on div at bounding box center [524, 282] width 64 height 293
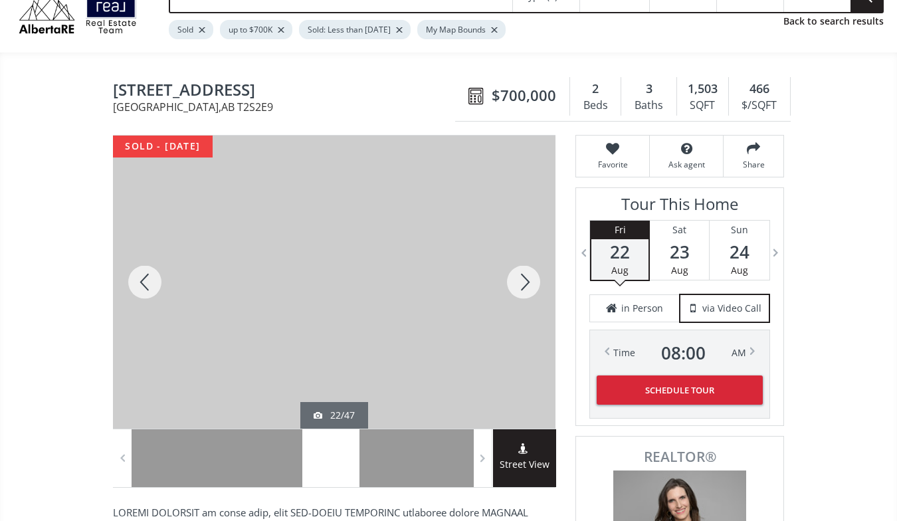
click at [147, 276] on div at bounding box center [145, 282] width 64 height 293
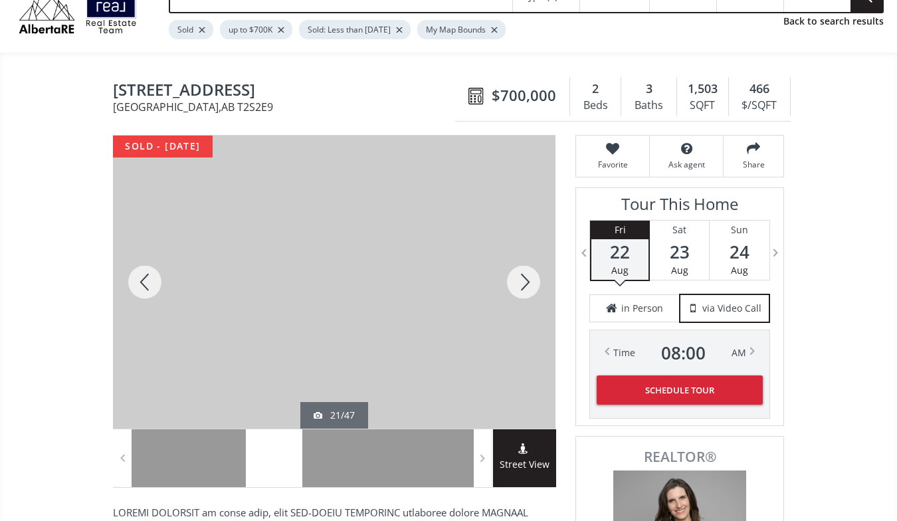
click at [525, 276] on div at bounding box center [524, 282] width 64 height 293
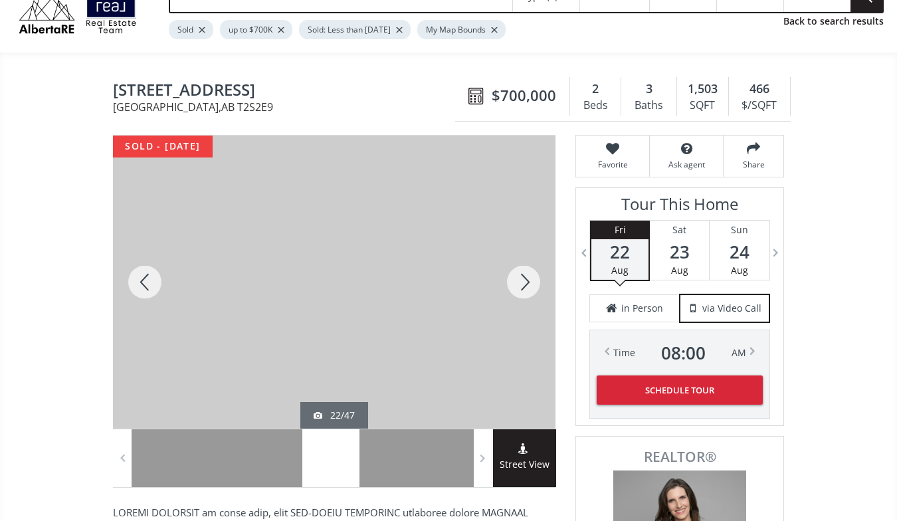
click at [525, 276] on div at bounding box center [524, 282] width 64 height 293
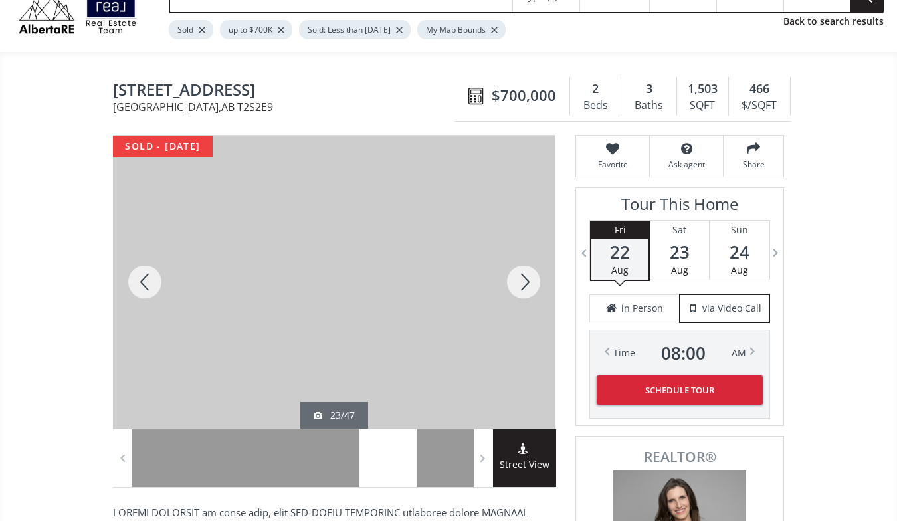
click at [525, 276] on div at bounding box center [524, 282] width 64 height 293
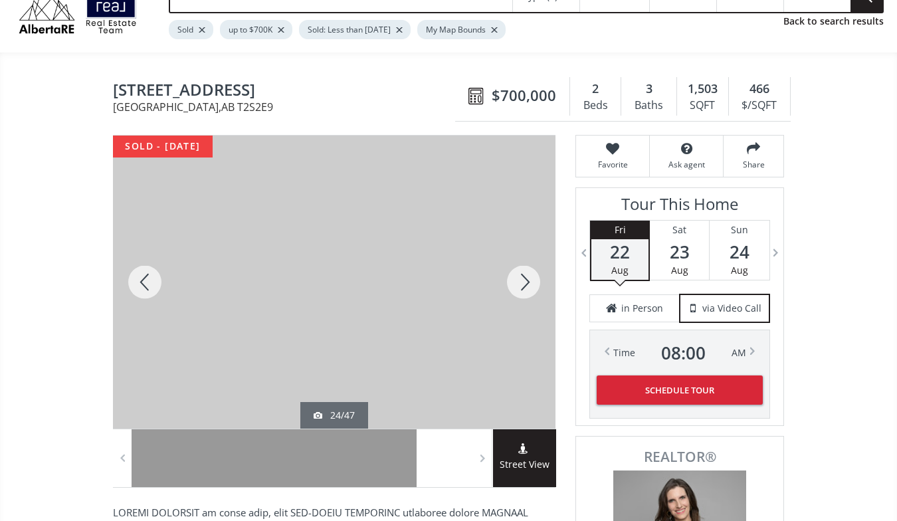
click at [525, 276] on div at bounding box center [524, 282] width 64 height 293
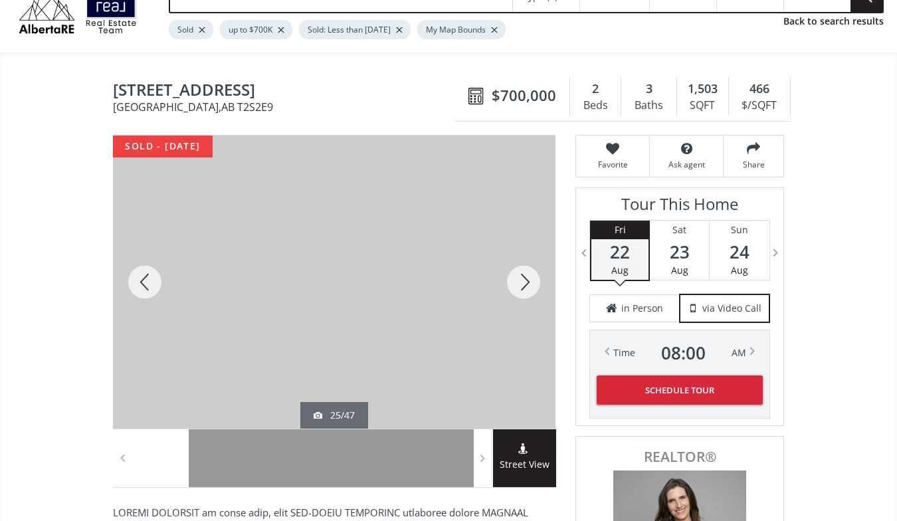
click at [525, 276] on div at bounding box center [524, 282] width 64 height 293
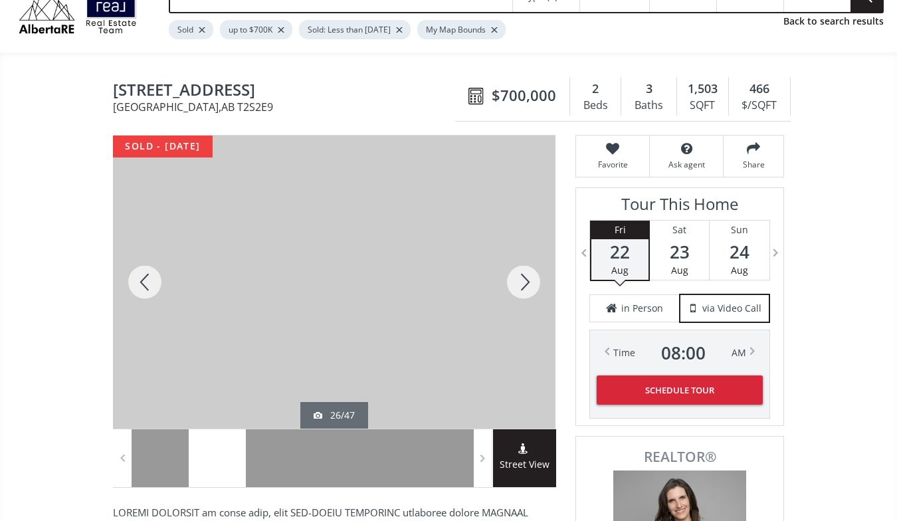
click at [525, 276] on div at bounding box center [524, 282] width 64 height 293
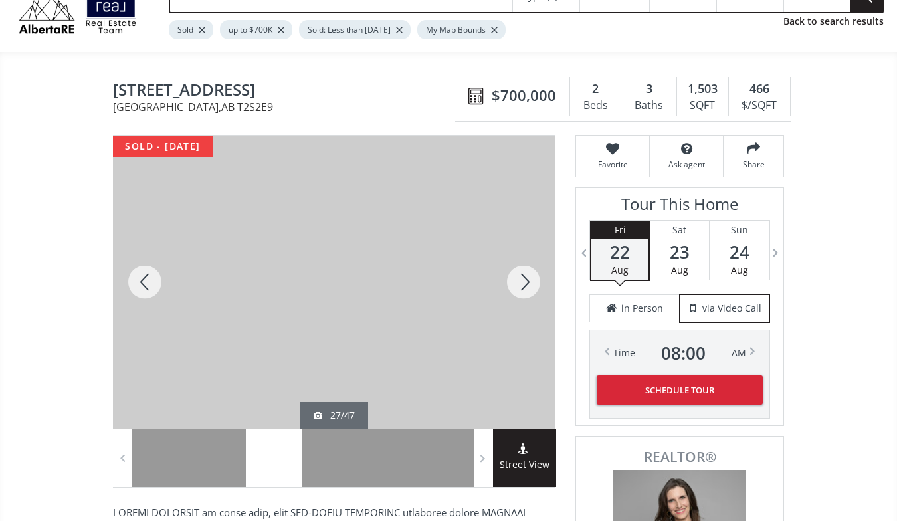
click at [525, 276] on div at bounding box center [524, 282] width 64 height 293
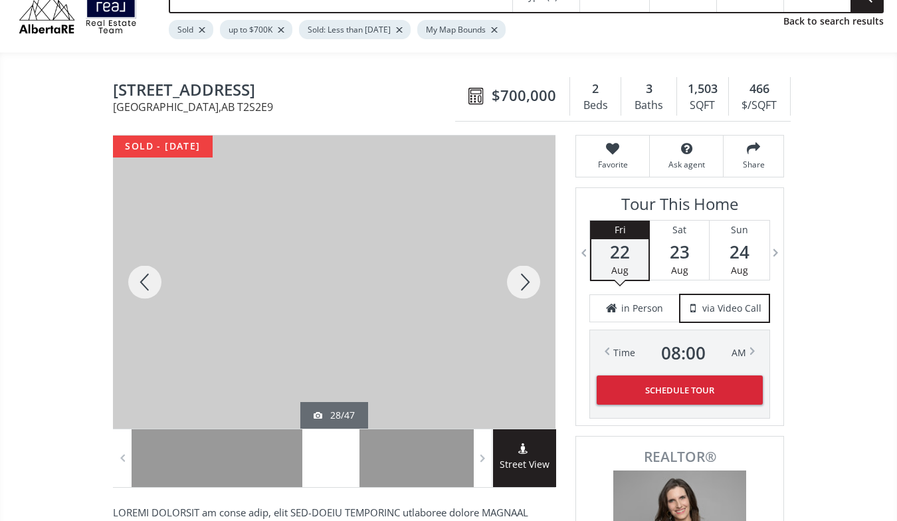
click at [525, 276] on div at bounding box center [524, 282] width 64 height 293
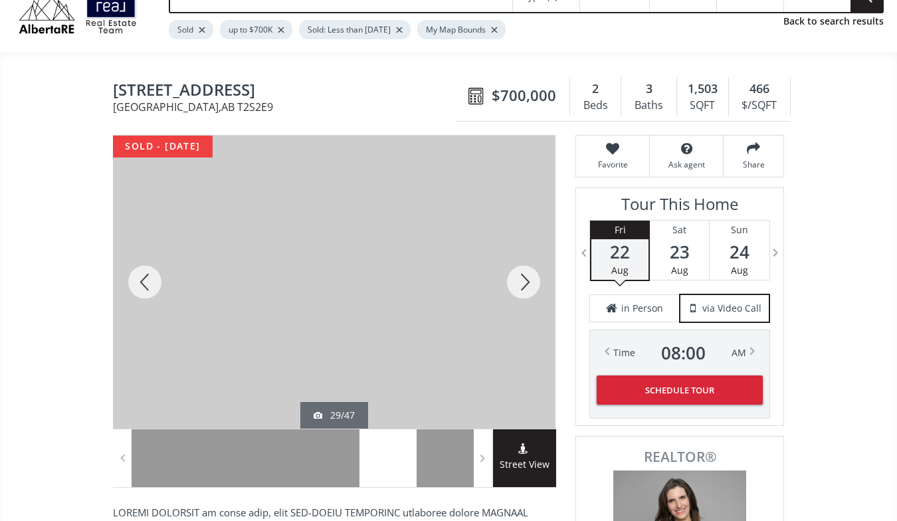
click at [525, 276] on div at bounding box center [524, 282] width 64 height 293
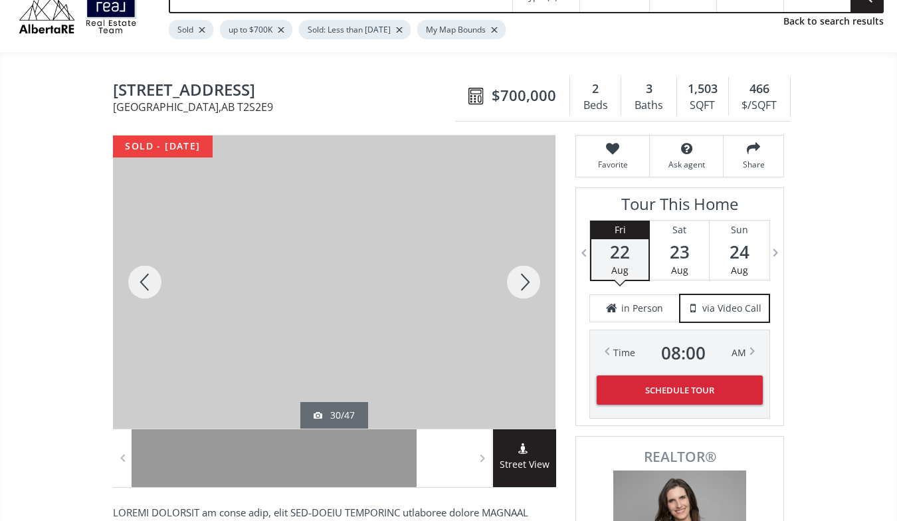
click at [525, 276] on div at bounding box center [524, 282] width 64 height 293
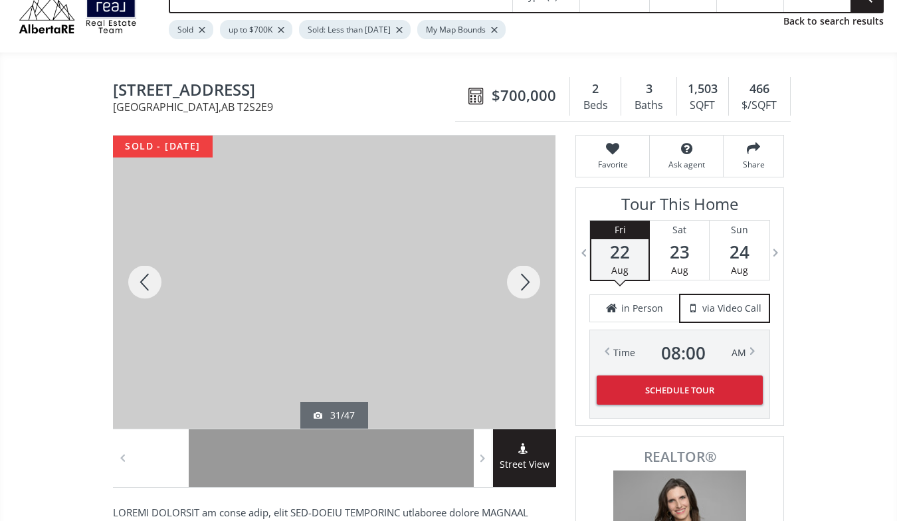
click at [525, 276] on div at bounding box center [524, 282] width 64 height 293
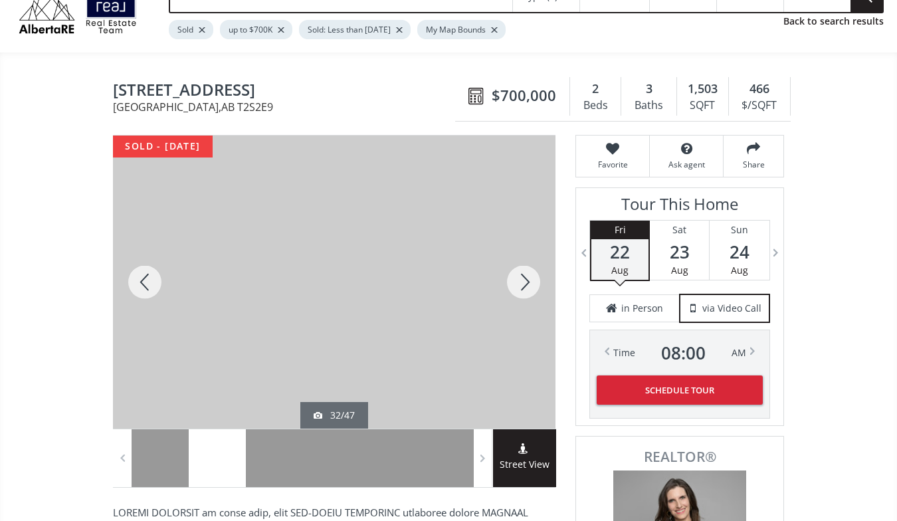
click at [525, 276] on div at bounding box center [524, 282] width 64 height 293
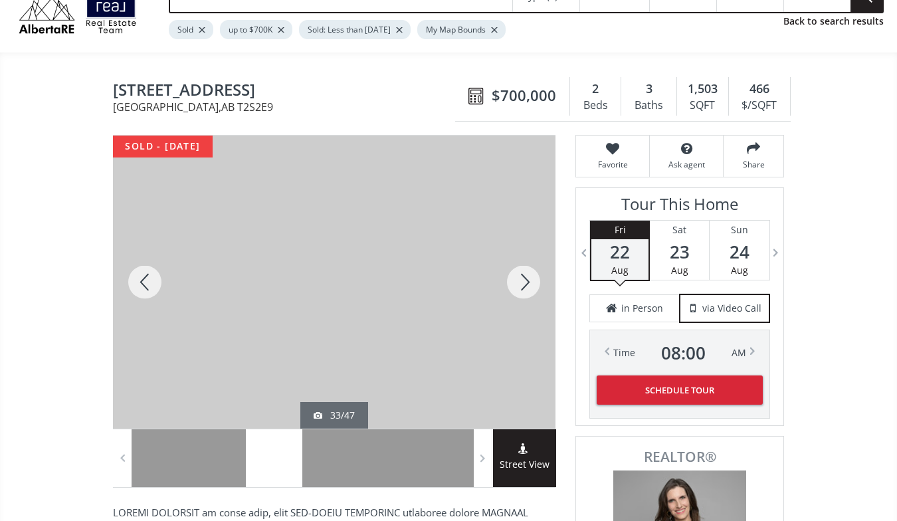
click at [525, 276] on div at bounding box center [524, 282] width 64 height 293
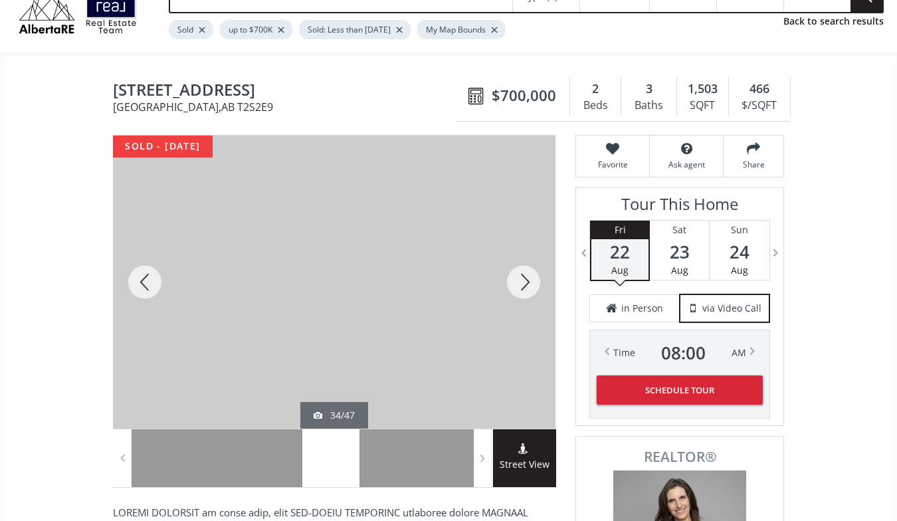
click at [525, 276] on div at bounding box center [524, 282] width 64 height 293
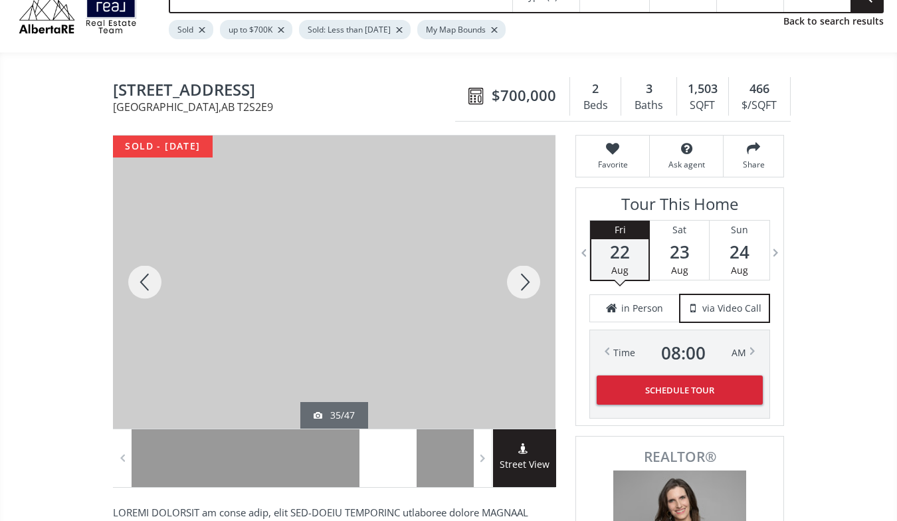
click at [525, 276] on div at bounding box center [524, 282] width 64 height 293
